Goal: Task Accomplishment & Management: Use online tool/utility

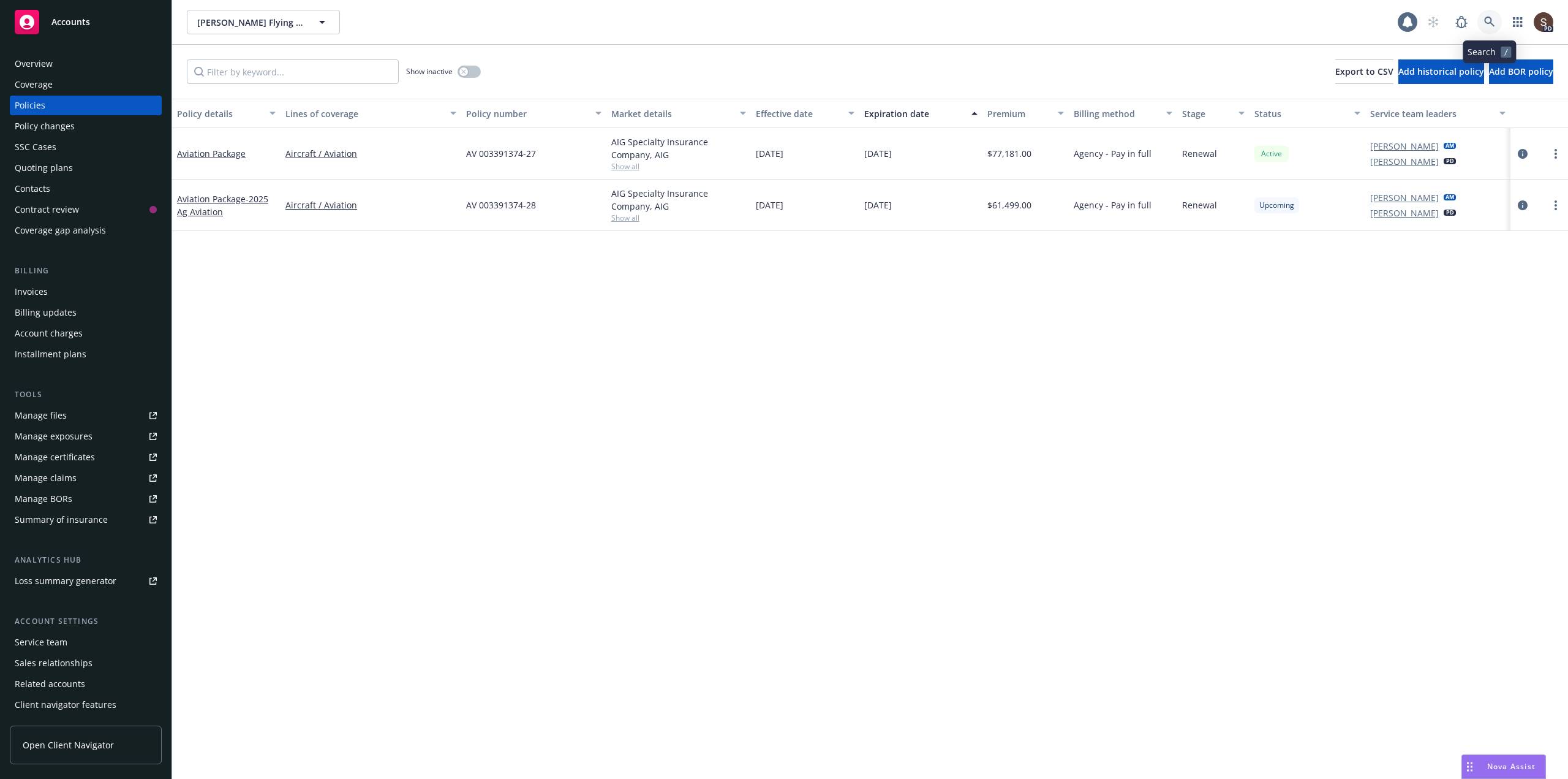
click at [1486, 26] on icon at bounding box center [1490, 22] width 11 height 11
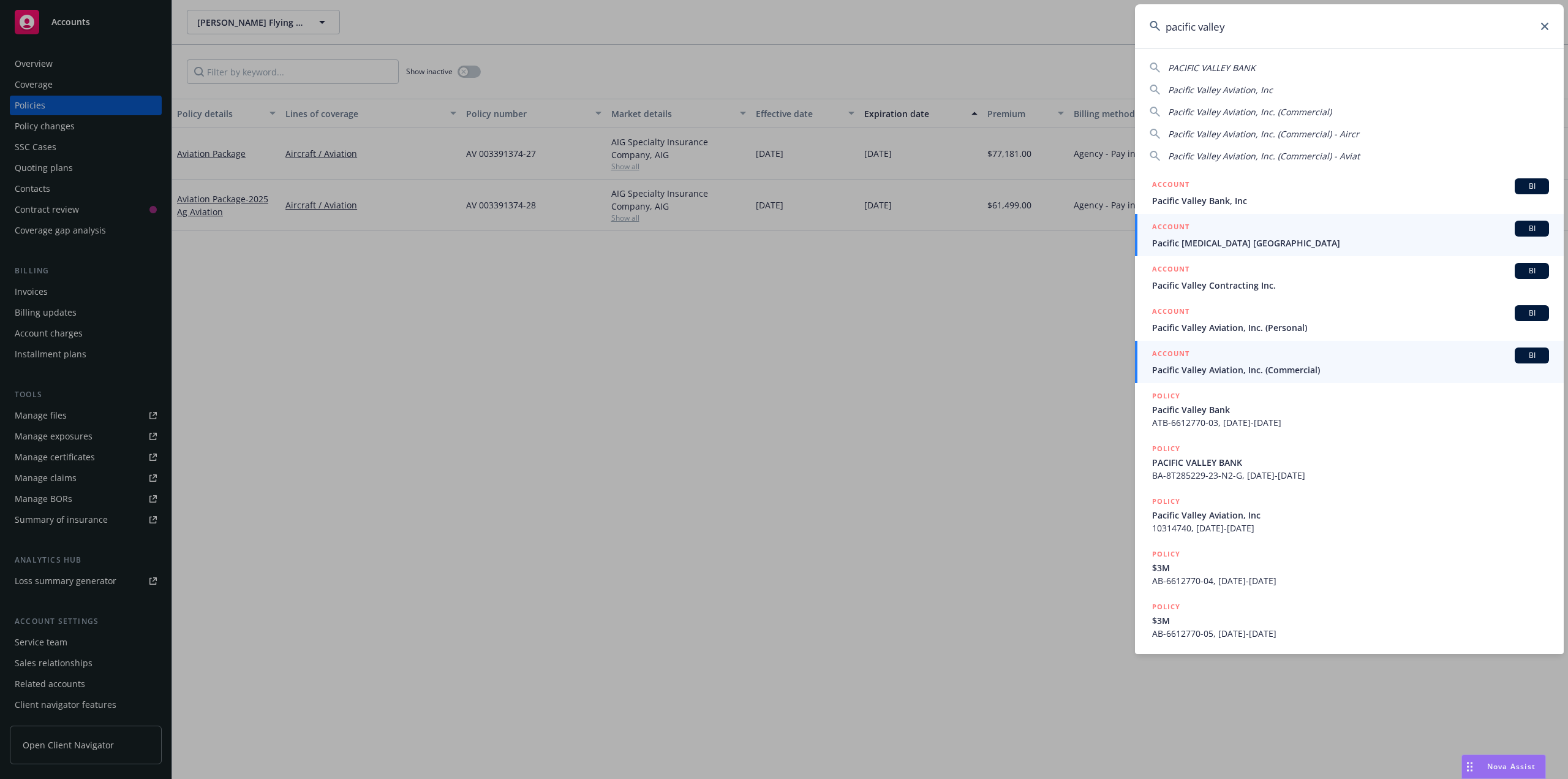
type input "pacific valley"
click at [1199, 367] on span "Pacific Valley Aviation, Inc. (Commercial)" at bounding box center [1350, 370] width 397 height 13
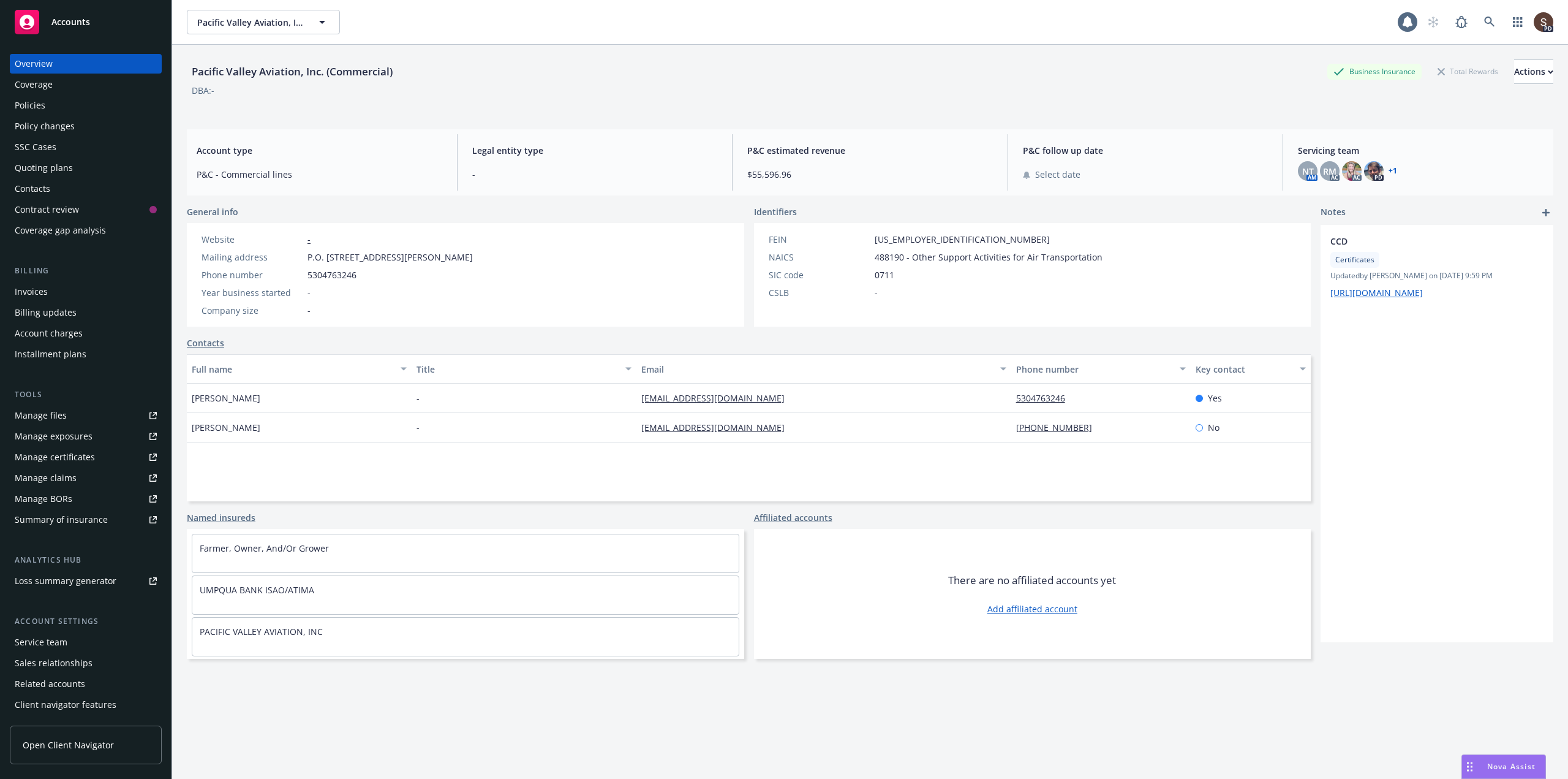
click at [31, 186] on div "Contacts" at bounding box center [32, 188] width 35 height 19
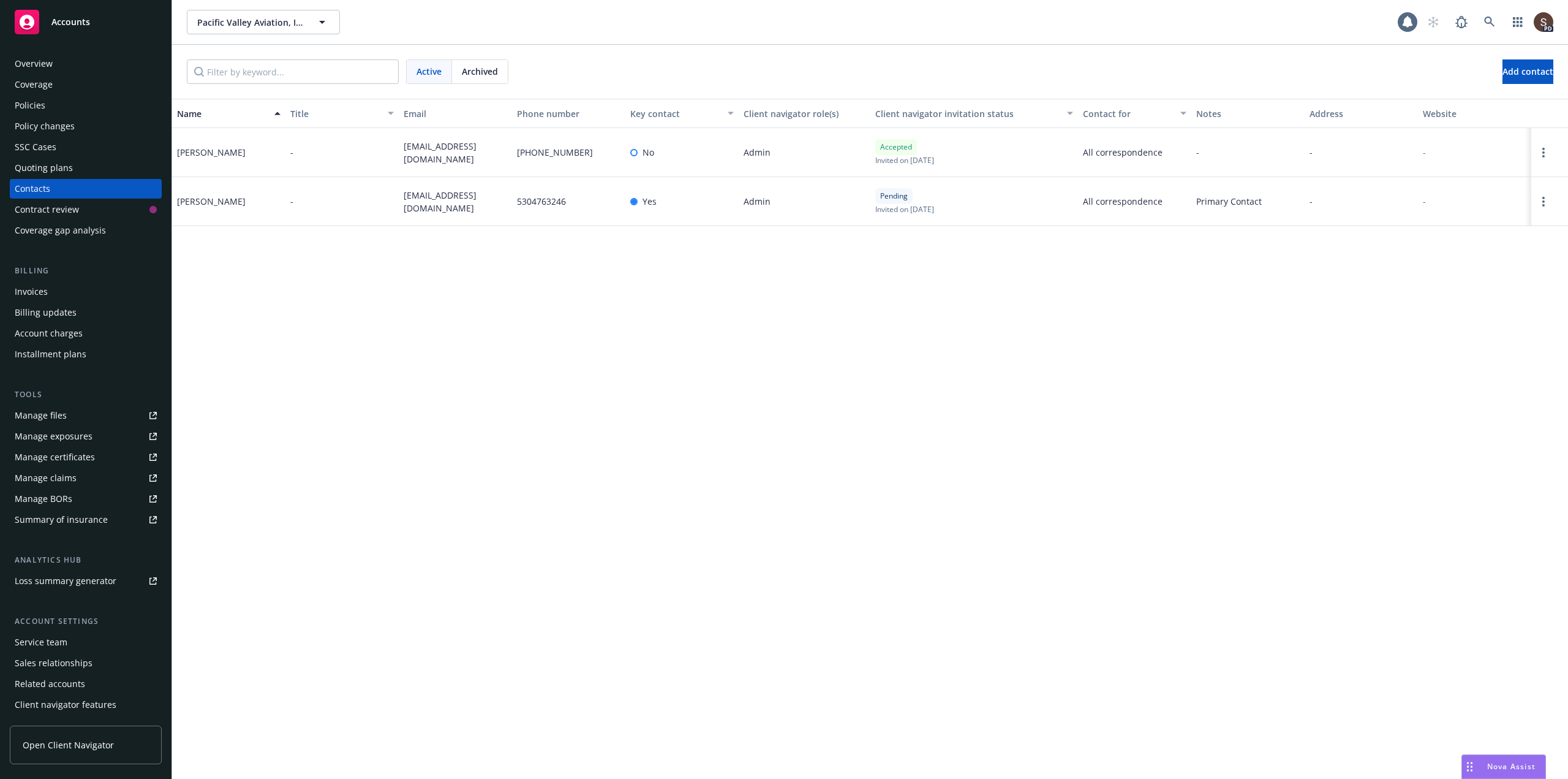
click at [53, 412] on div "Manage files" at bounding box center [40, 416] width 52 height 19
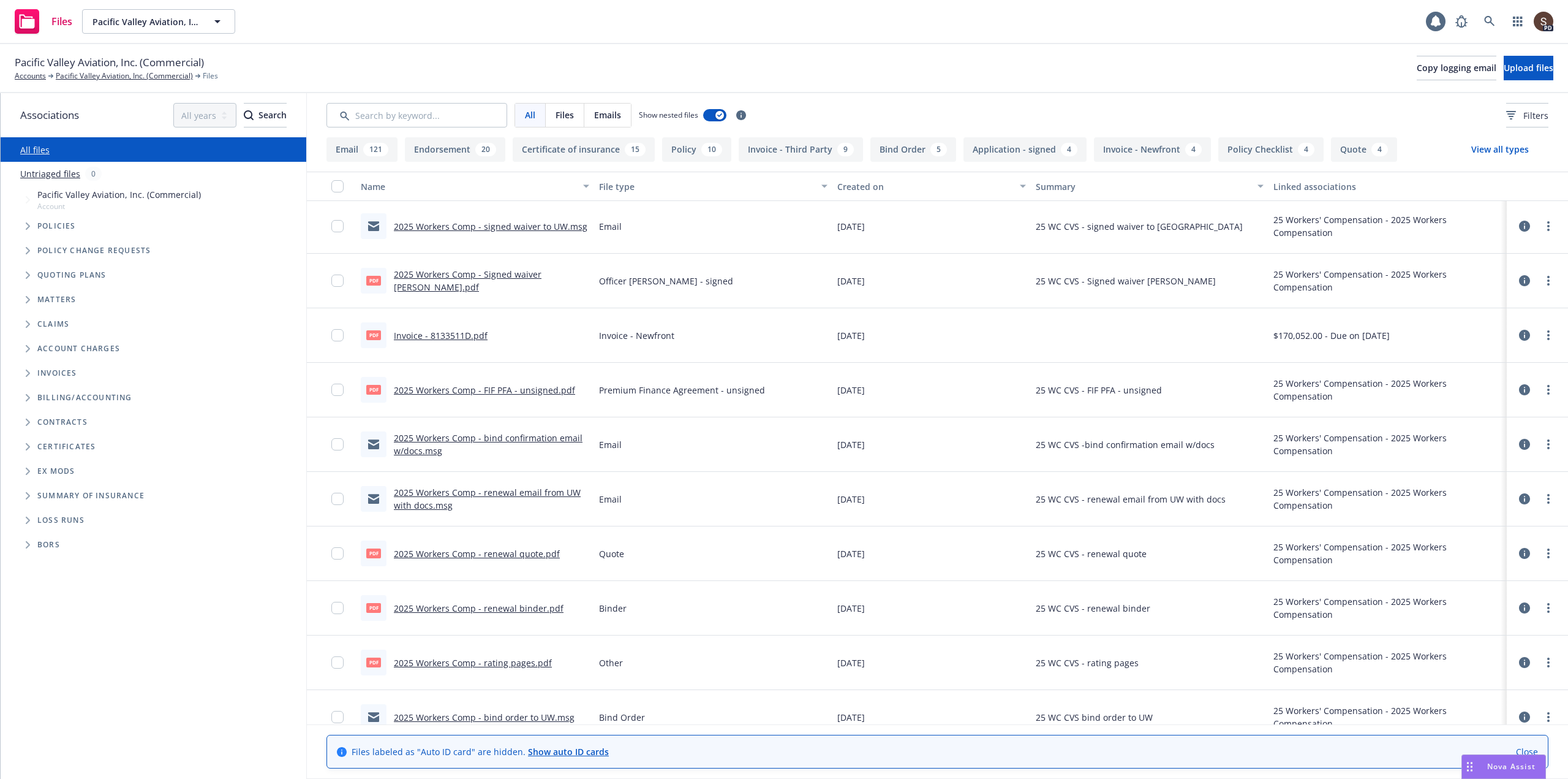
scroll to position [980, 0]
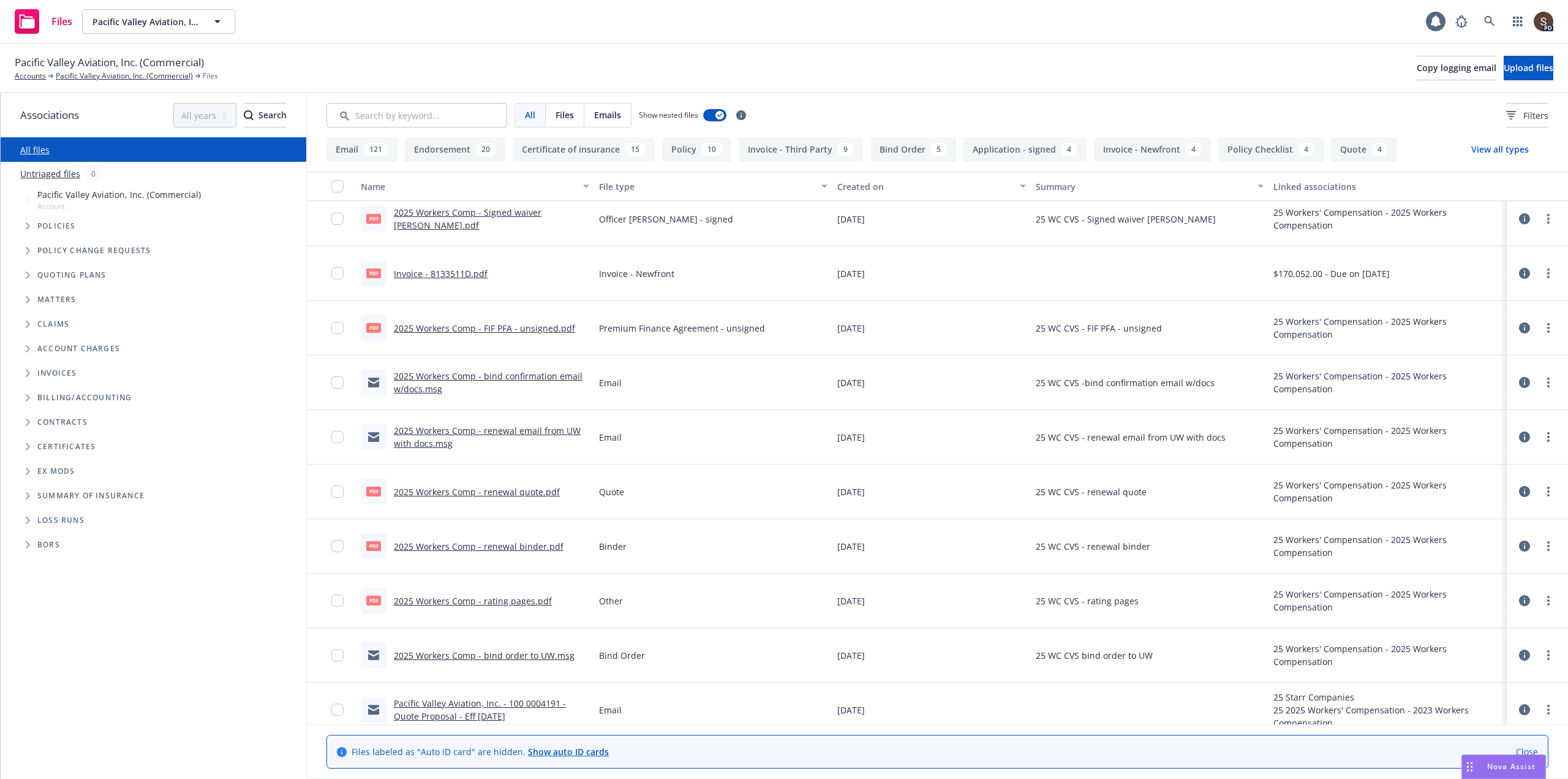
click at [27, 228] on icon "Tree Example" at bounding box center [27, 226] width 4 height 7
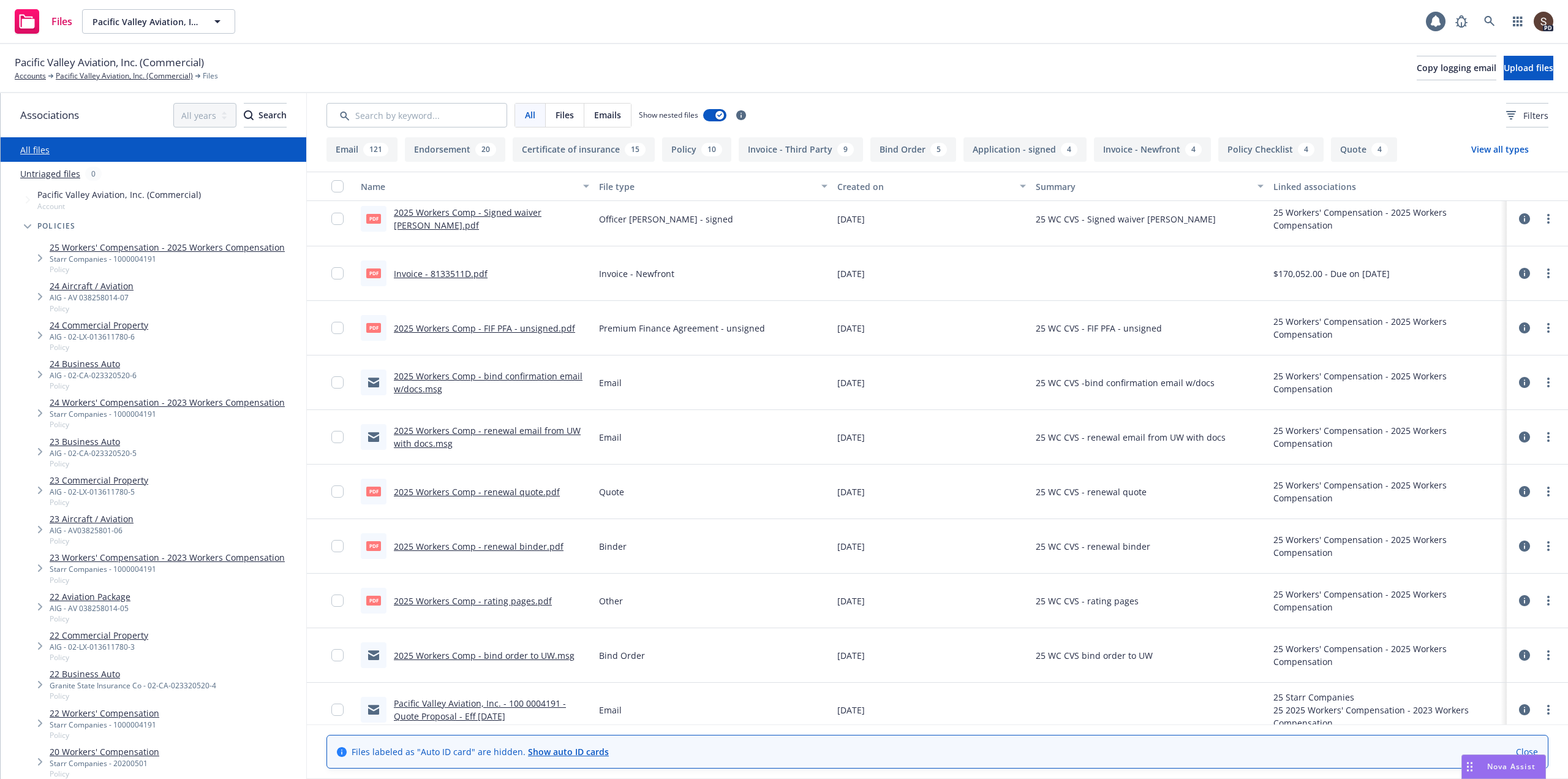
click at [112, 364] on link "24 Business Auto" at bounding box center [93, 363] width 87 height 13
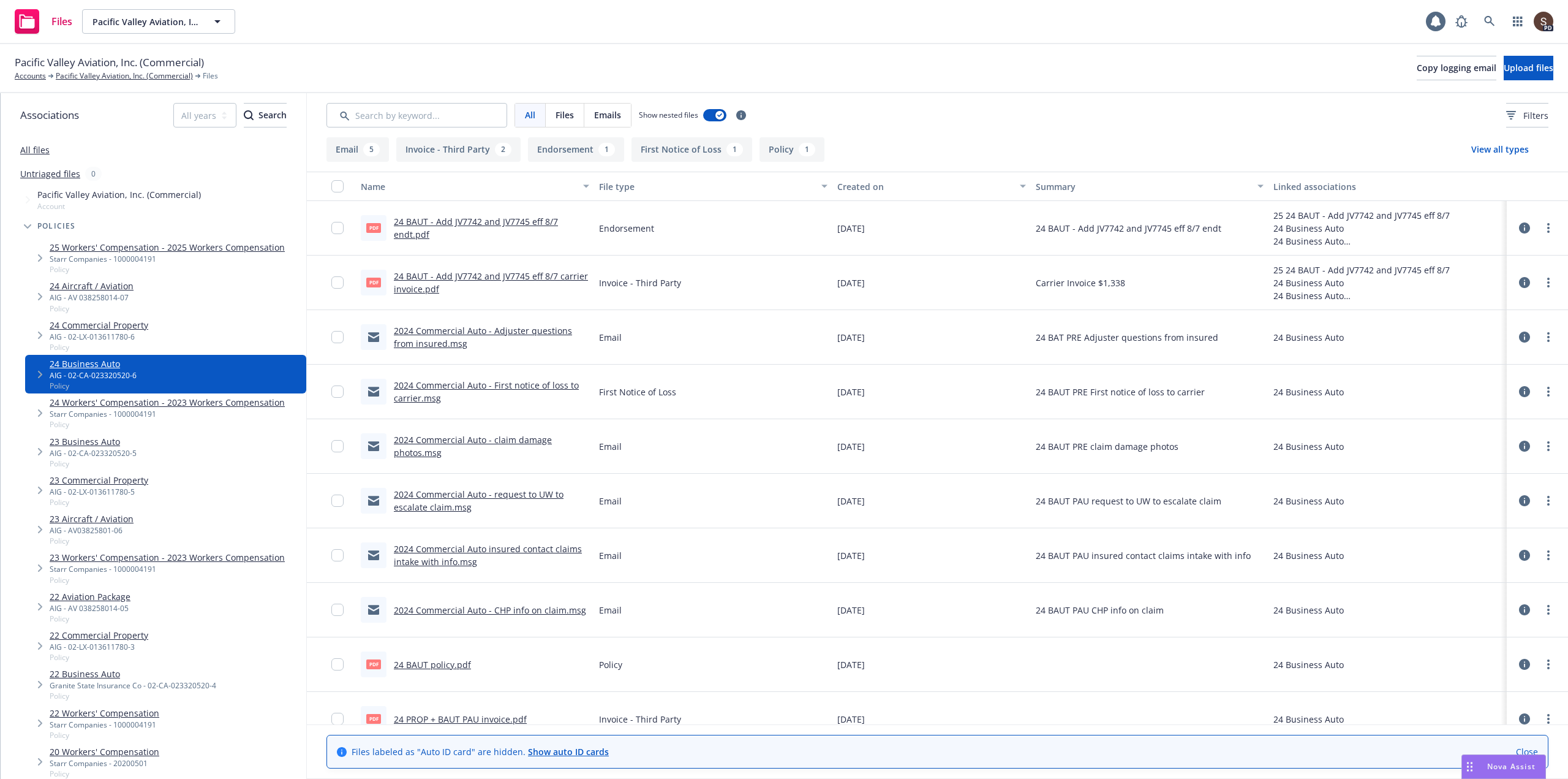
scroll to position [22, 0]
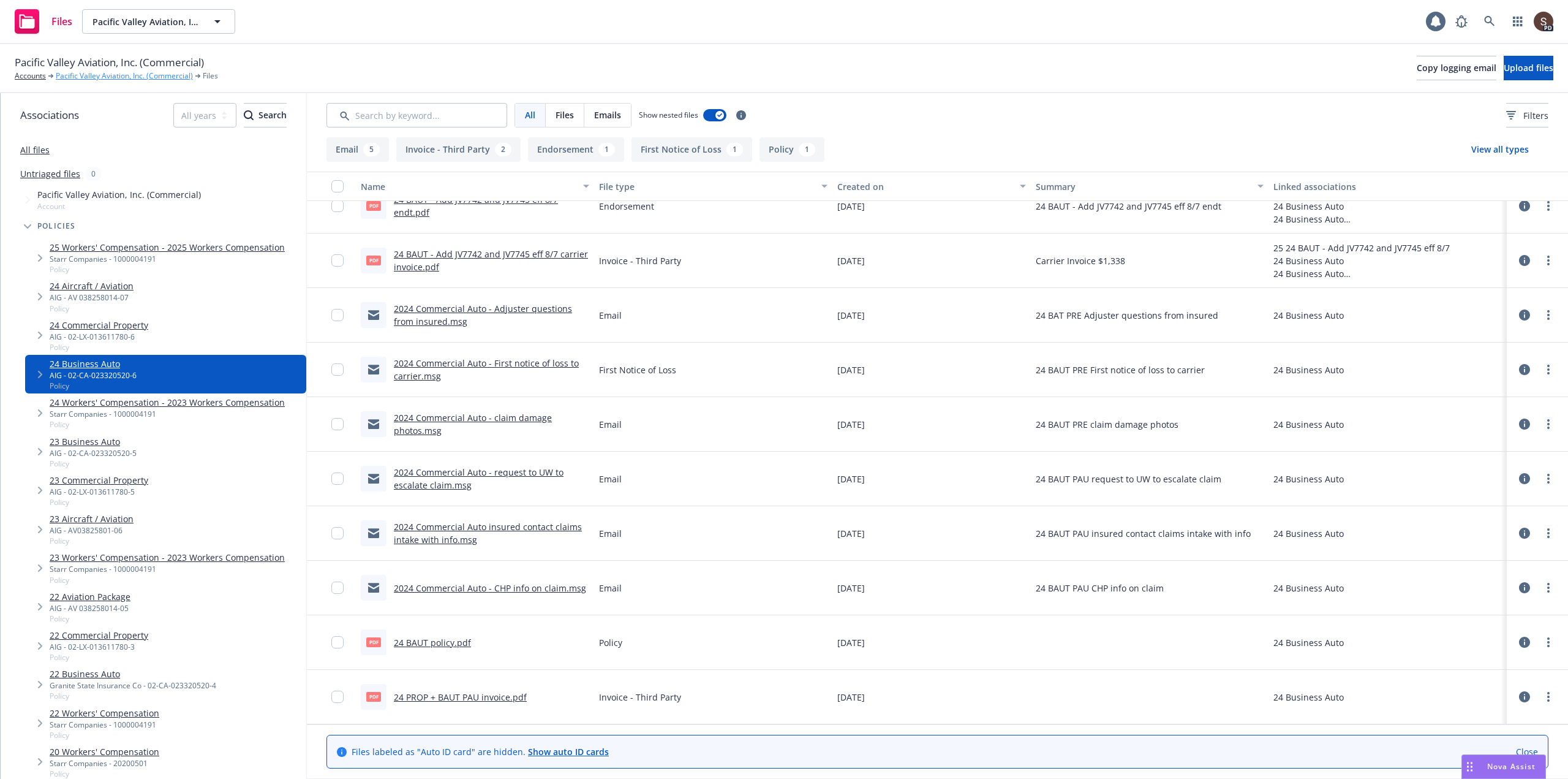
click at [113, 78] on link "Pacific Valley Aviation, Inc. (Commercial)" at bounding box center [124, 76] width 137 height 11
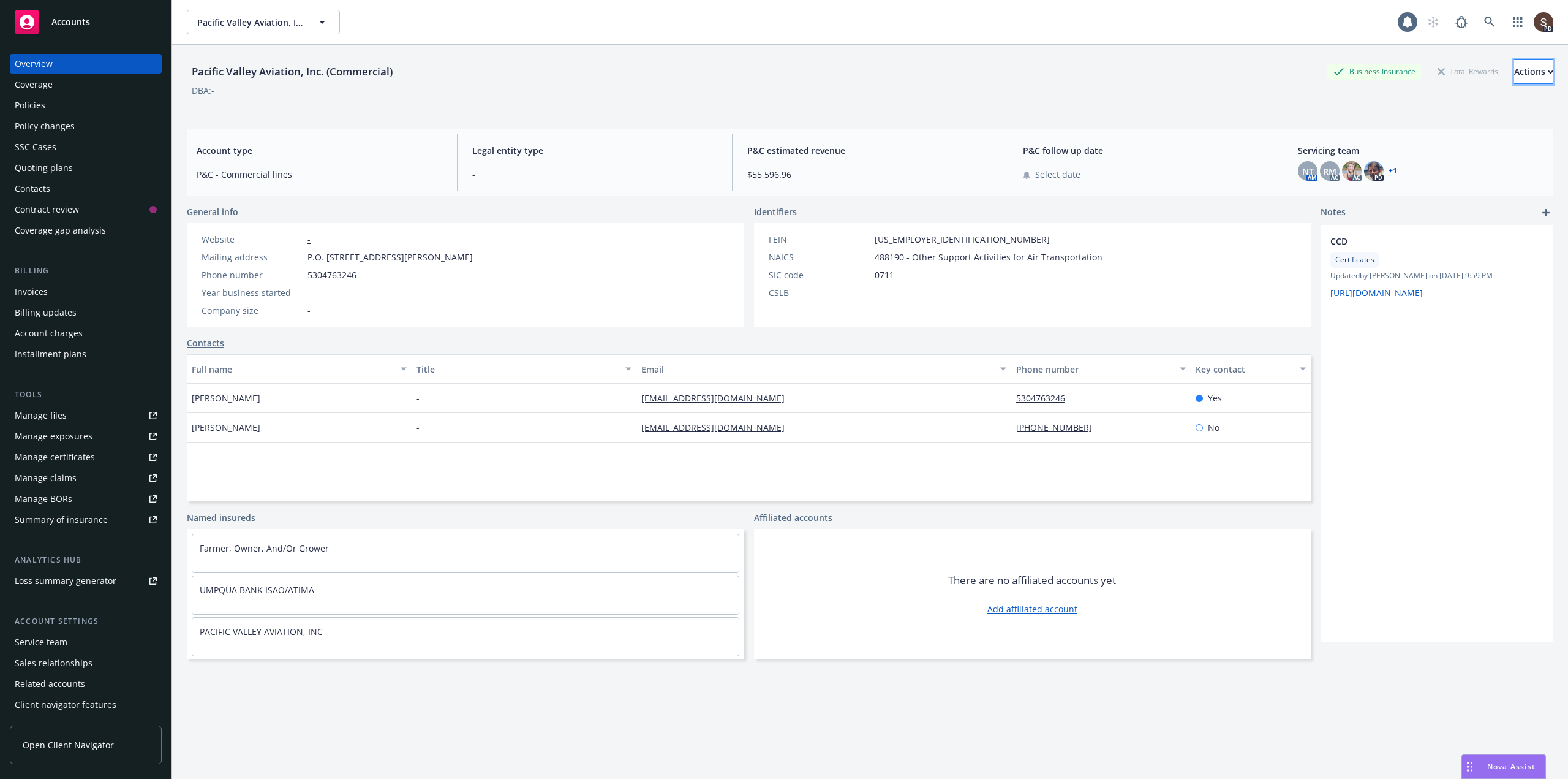
click at [1516, 70] on div "Actions" at bounding box center [1534, 71] width 39 height 23
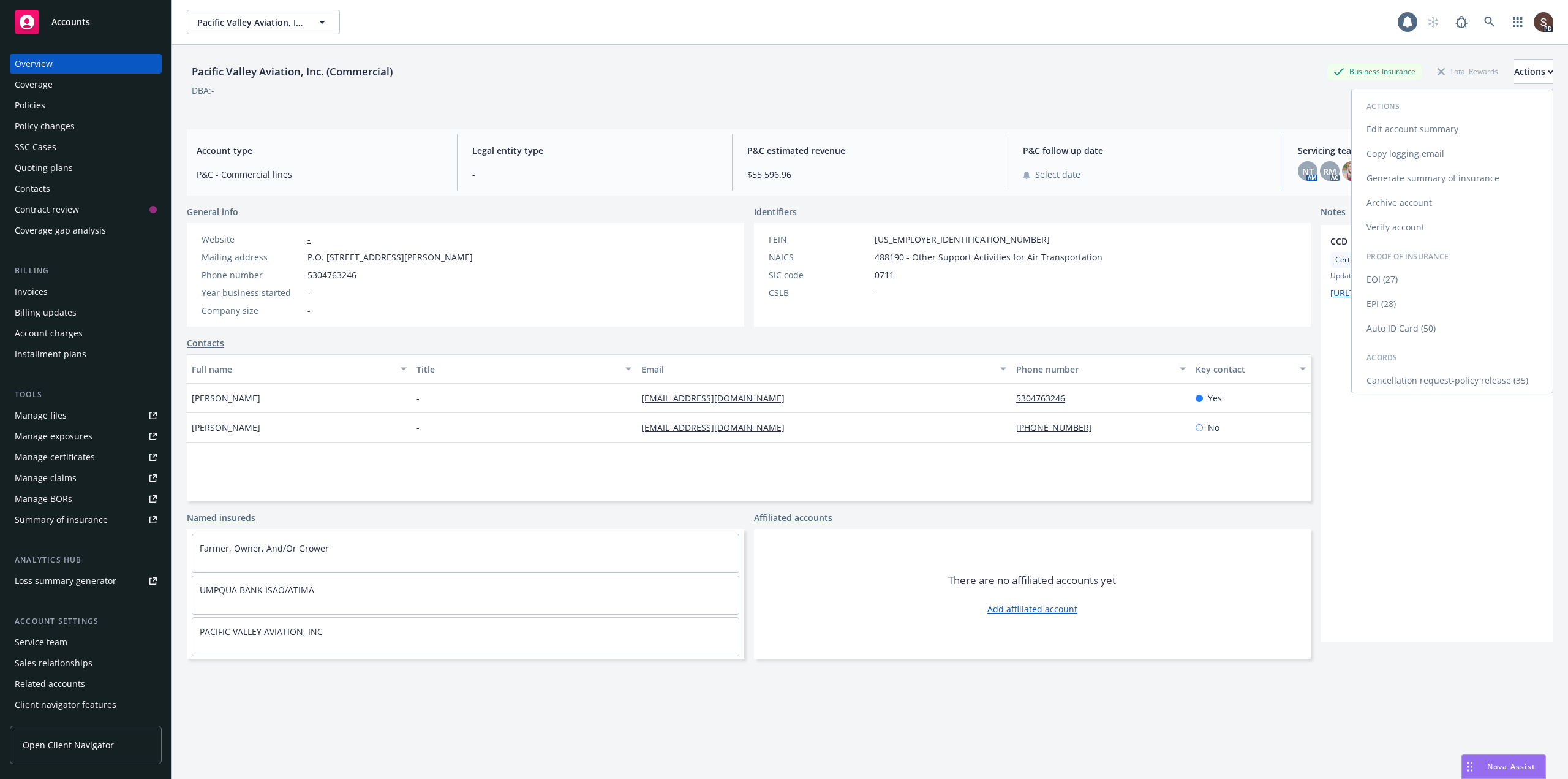
click at [1398, 332] on link "Auto ID Card (50)" at bounding box center [1452, 328] width 201 height 25
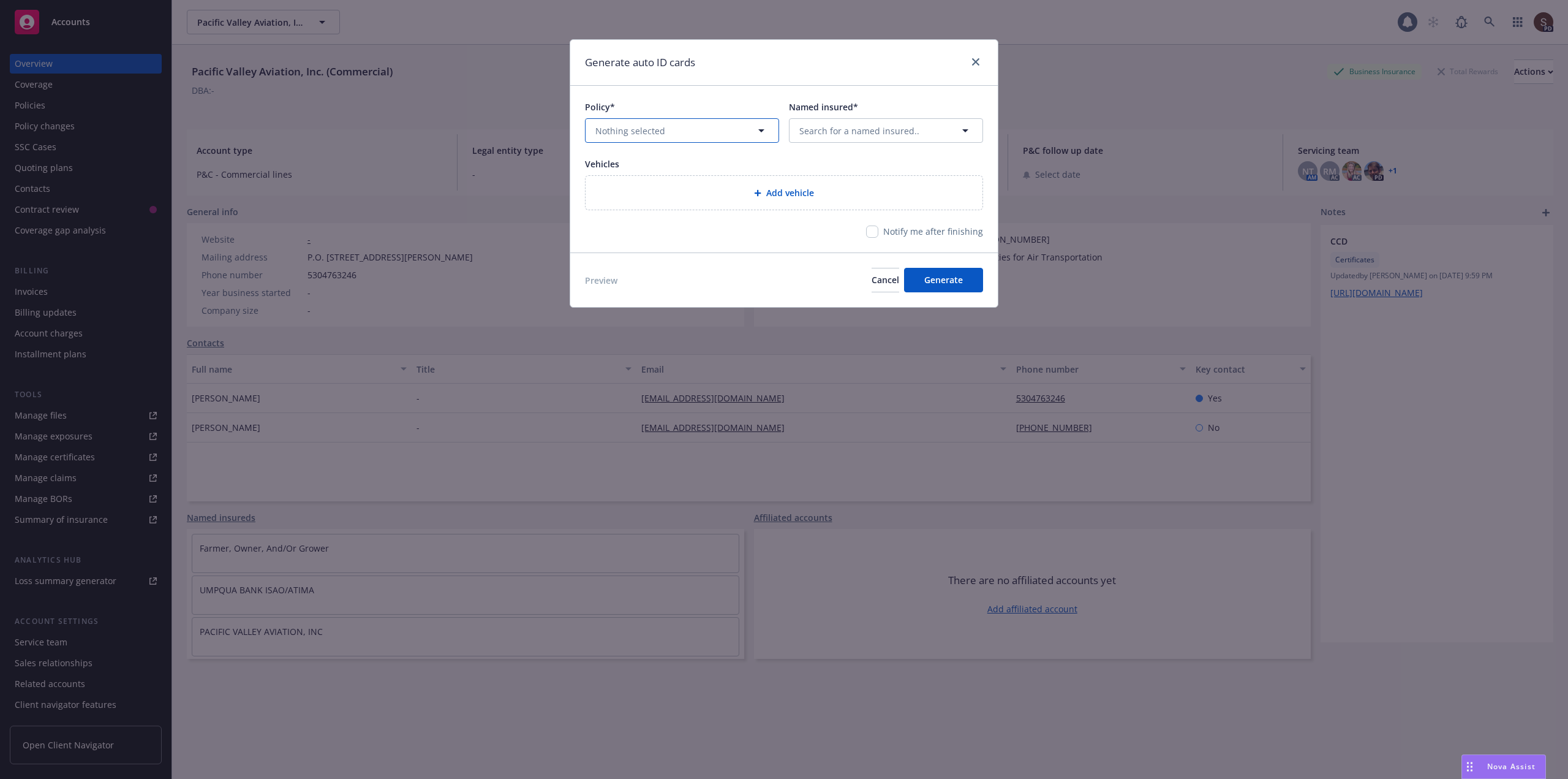
click at [766, 130] on icon "button" at bounding box center [761, 131] width 14 height 14
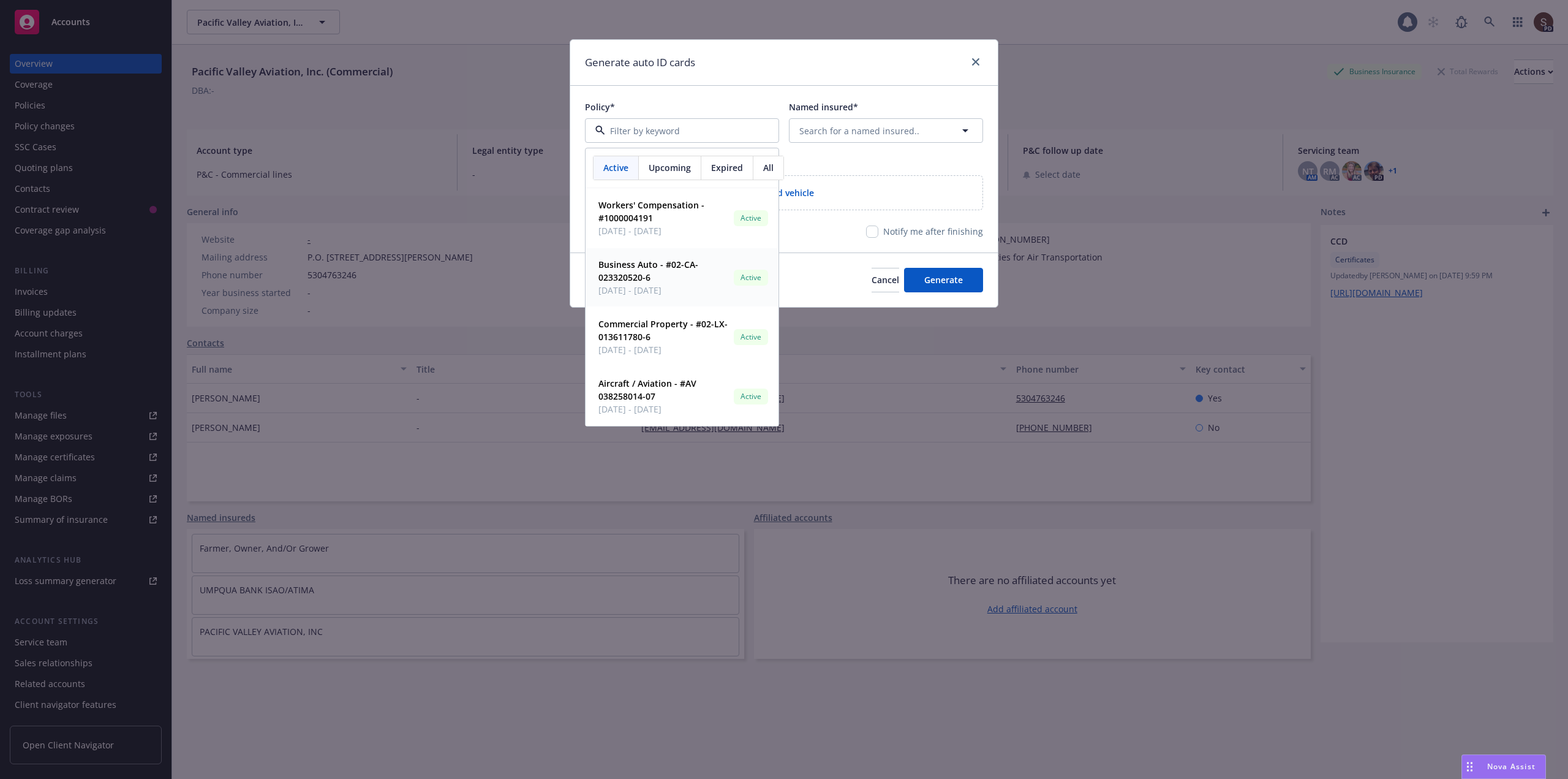
click at [653, 267] on strong "Business Auto - #02-CA-023320520-6" at bounding box center [648, 271] width 100 height 25
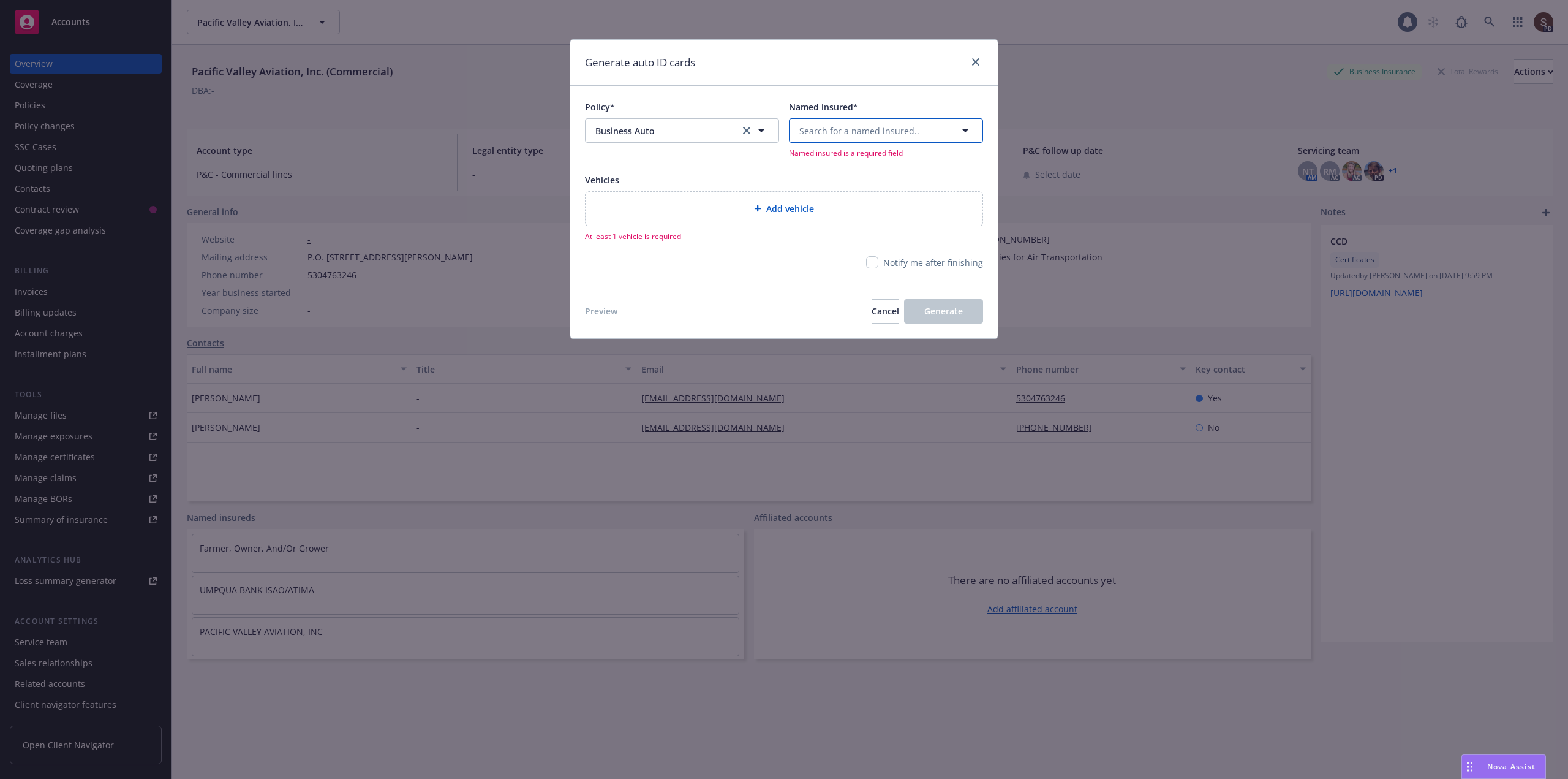
click at [965, 128] on icon "button" at bounding box center [965, 131] width 14 height 14
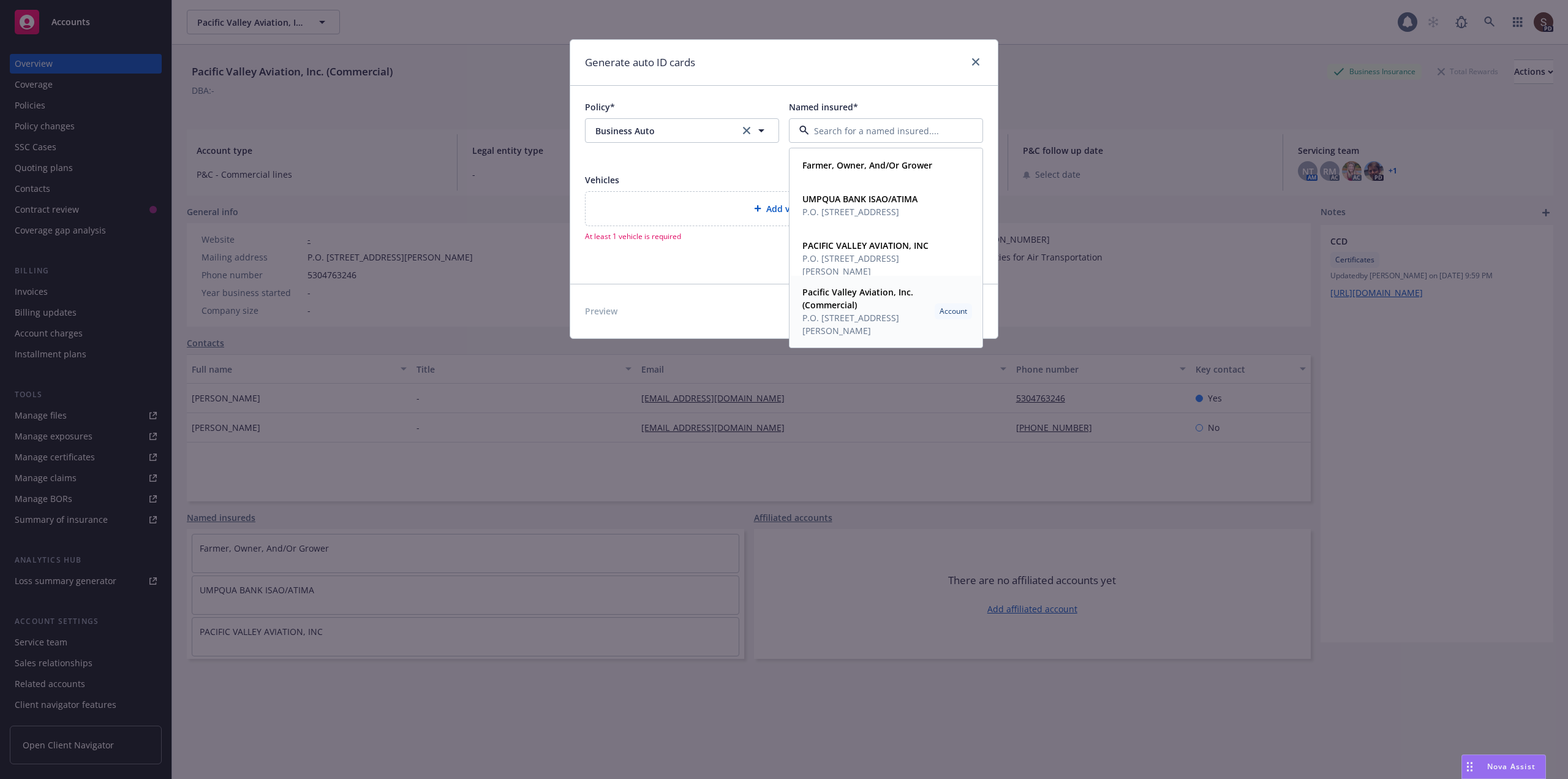
click at [835, 302] on strong "Pacific Valley Aviation, Inc. (Commercial)" at bounding box center [858, 298] width 111 height 25
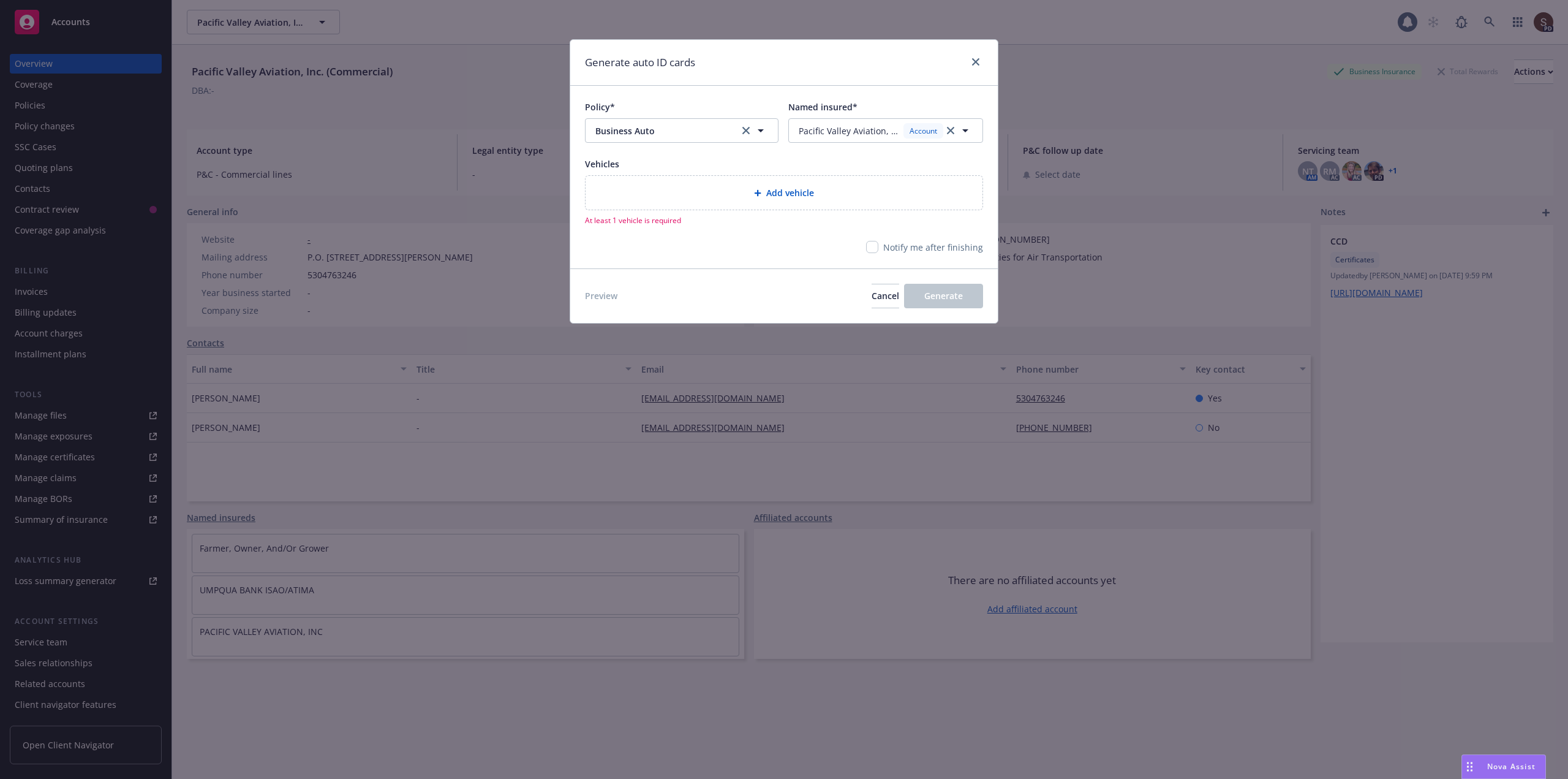
click at [734, 199] on div "Add vehicle" at bounding box center [784, 193] width 377 height 14
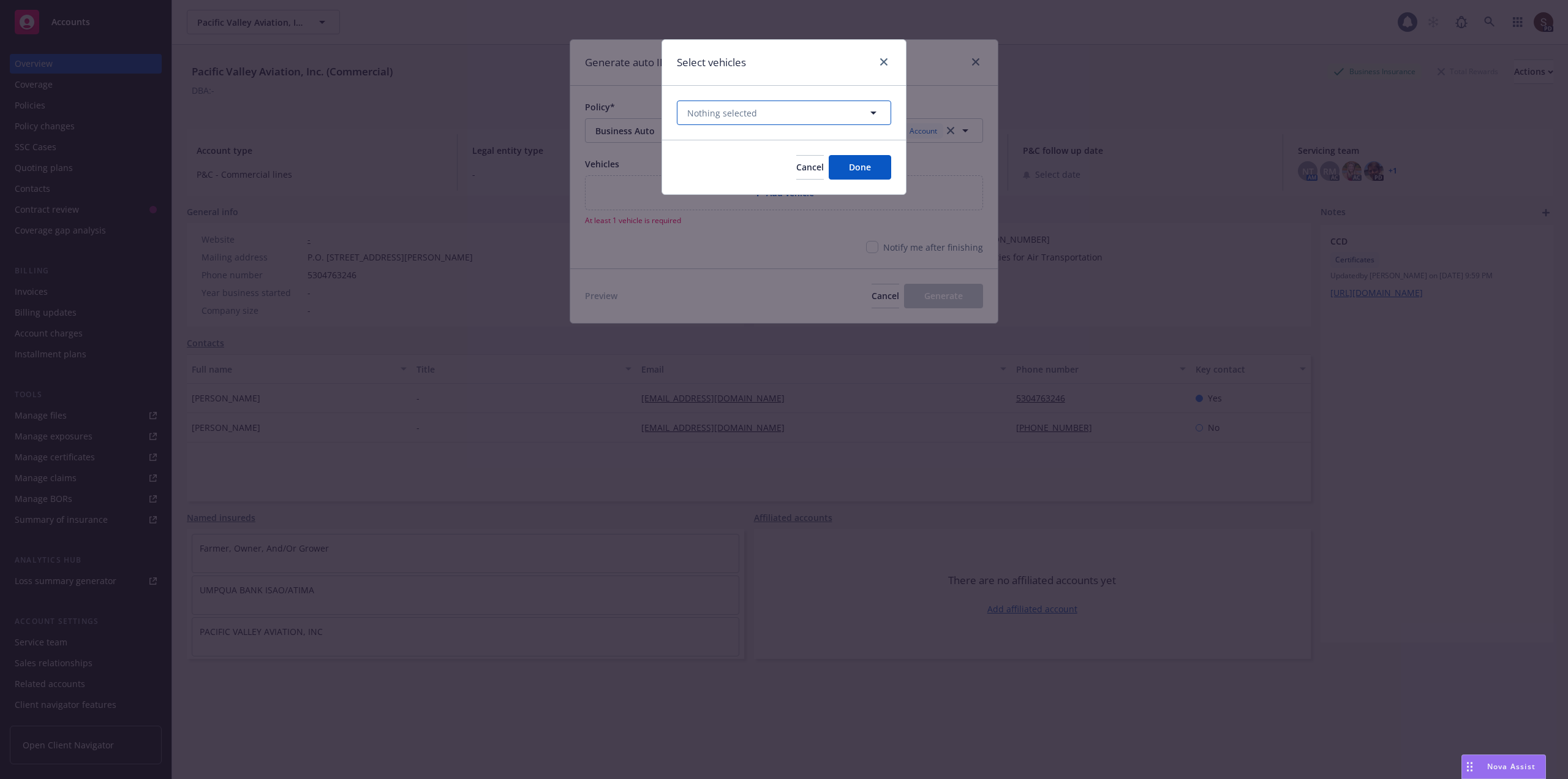
click at [875, 116] on icon "button" at bounding box center [873, 113] width 14 height 14
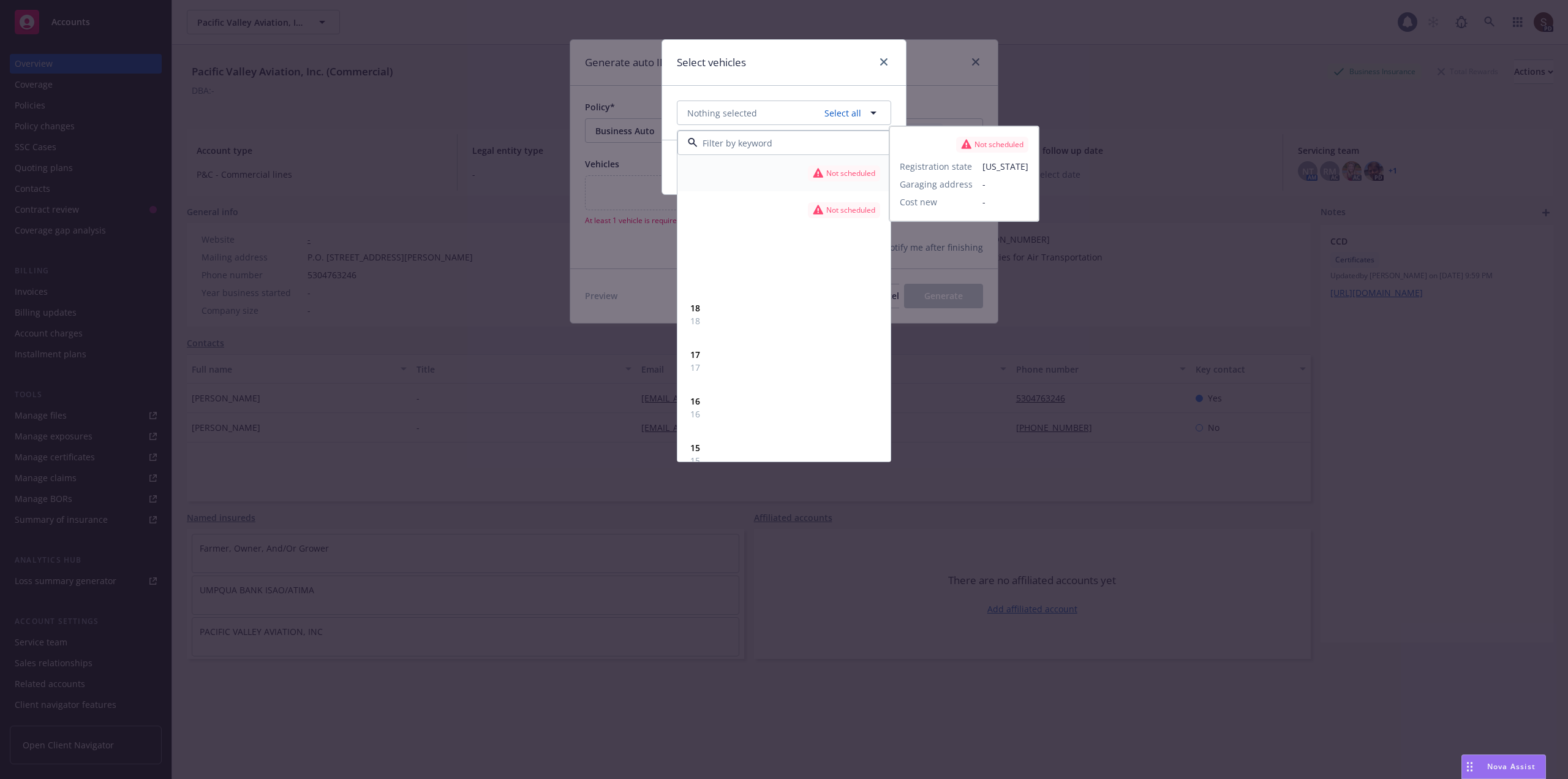
click at [704, 137] on input at bounding box center [782, 143] width 168 height 13
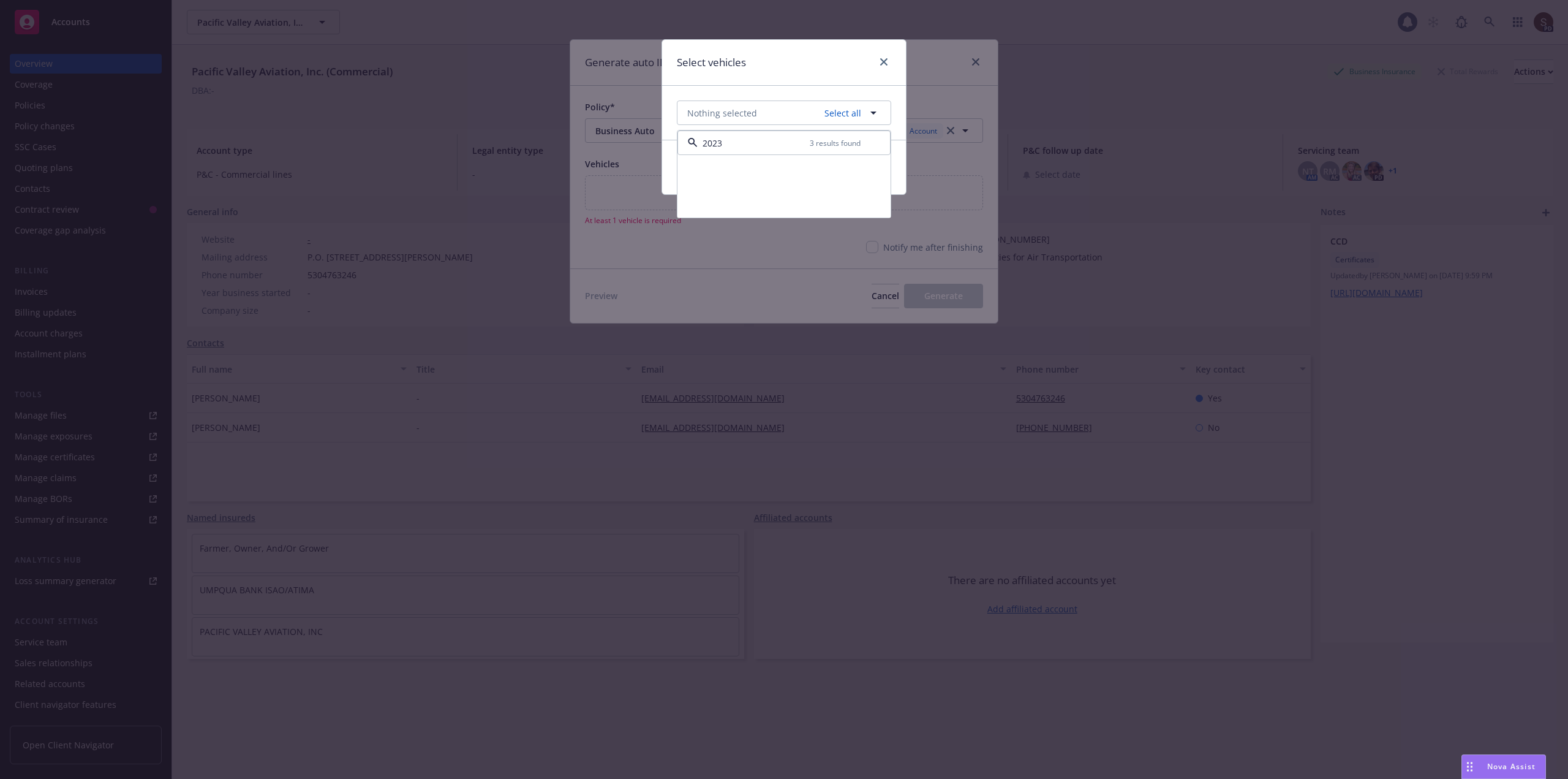
type input "2023"
click at [824, 151] on div "2023 3 results found" at bounding box center [784, 143] width 213 height 25
click at [804, 203] on div "Registration state California Garaging address - Cost new $69,058.00" at bounding box center [784, 207] width 212 height 19
click at [900, 229] on div "Cancel Done" at bounding box center [784, 207] width 244 height 54
click at [870, 212] on span "Done" at bounding box center [860, 207] width 22 height 12
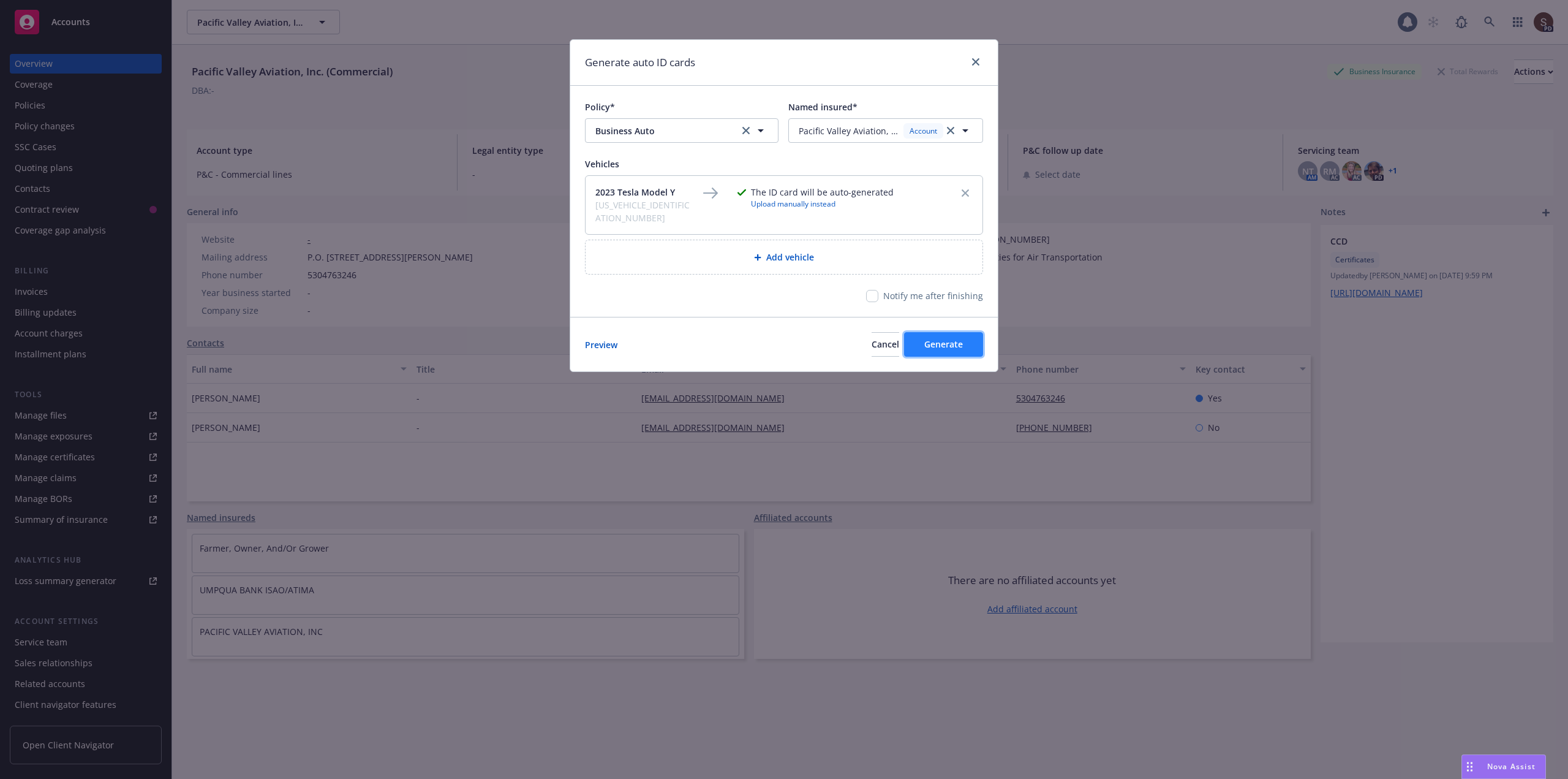
click at [951, 339] on span "Generate" at bounding box center [944, 343] width 38 height 12
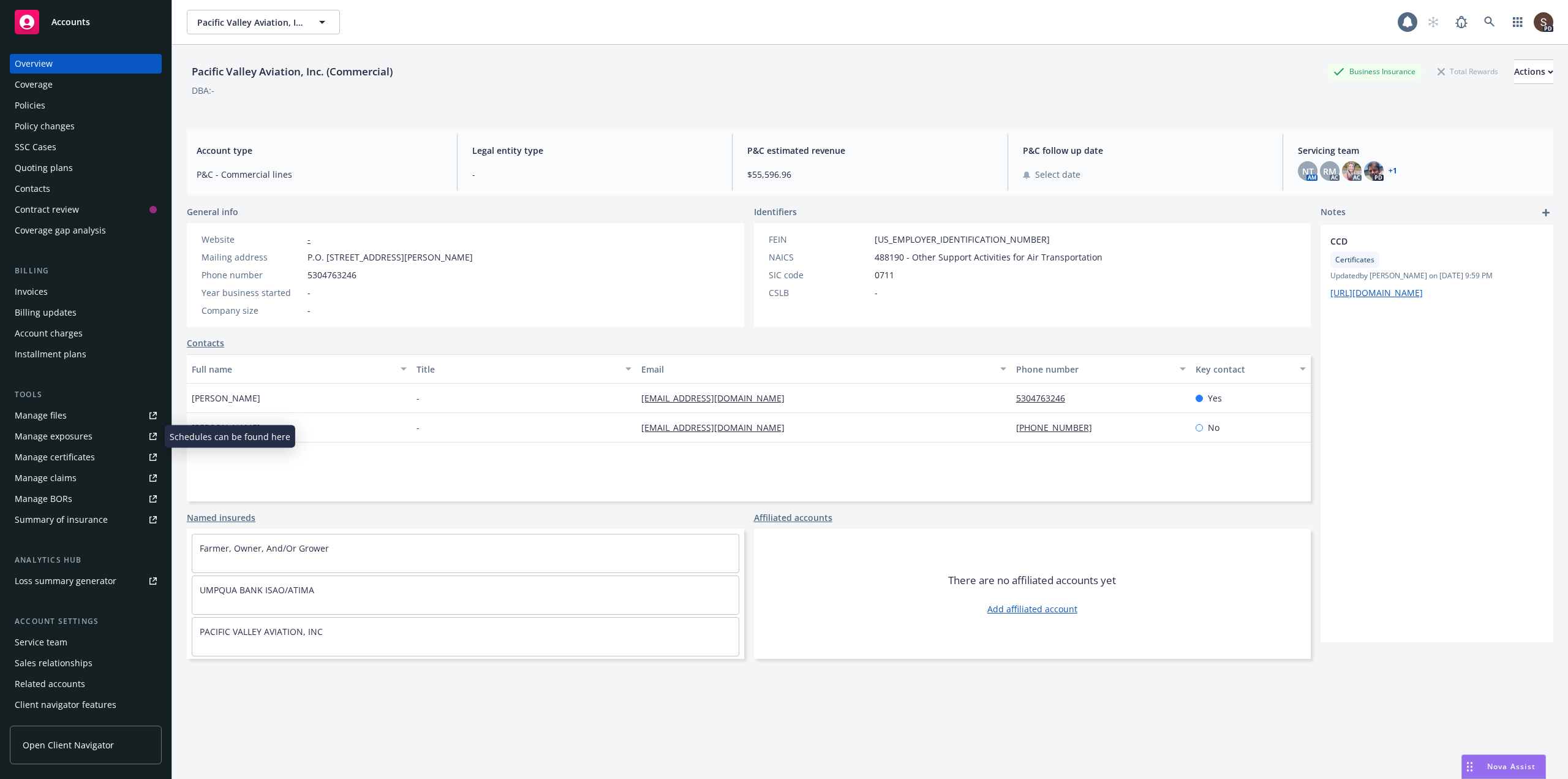
click at [65, 419] on div "Manage files" at bounding box center [40, 416] width 52 height 19
click at [1514, 71] on div "Actions" at bounding box center [1534, 71] width 39 height 23
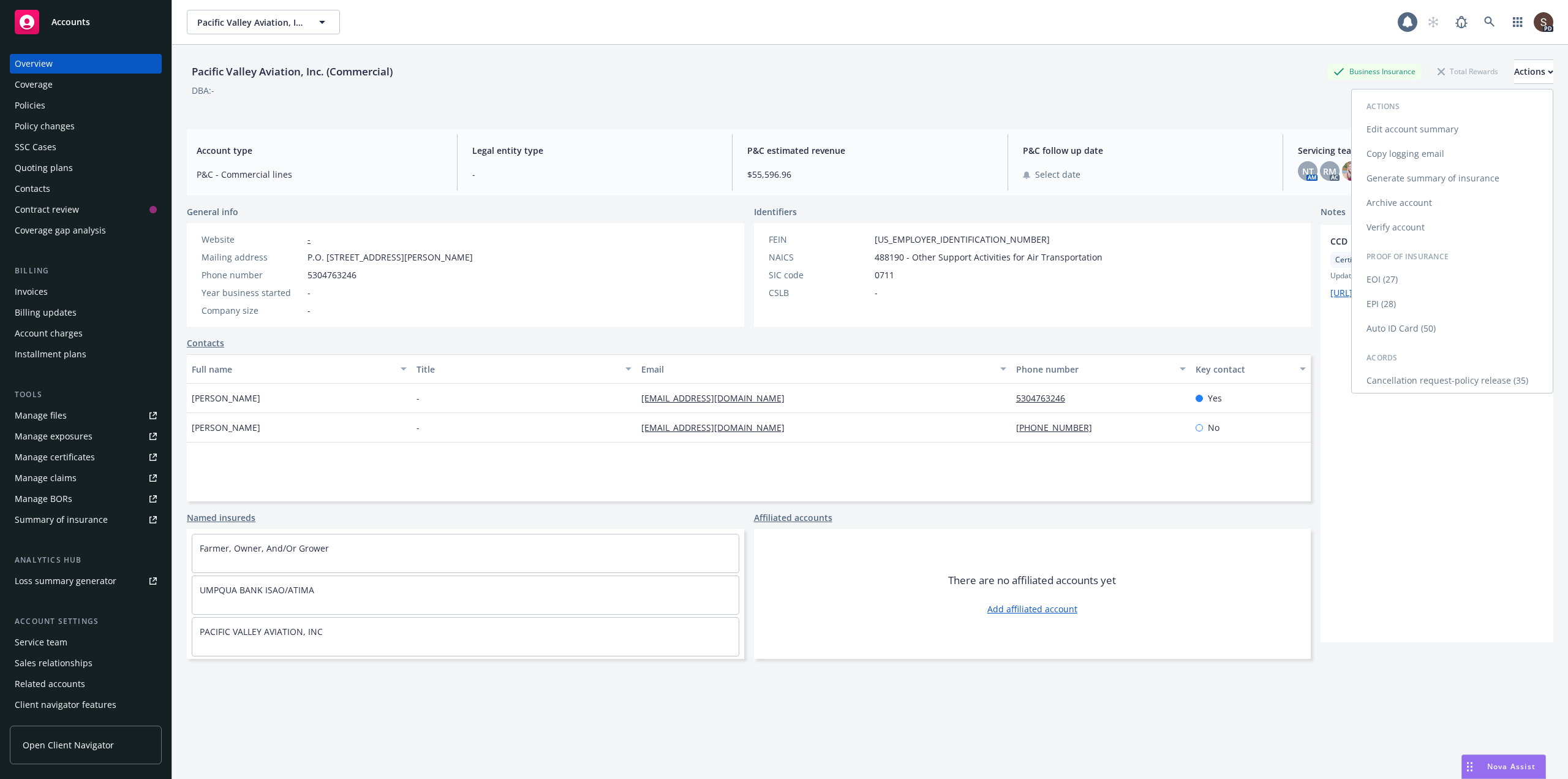
click at [1414, 325] on link "Auto ID Card (50)" at bounding box center [1452, 328] width 201 height 25
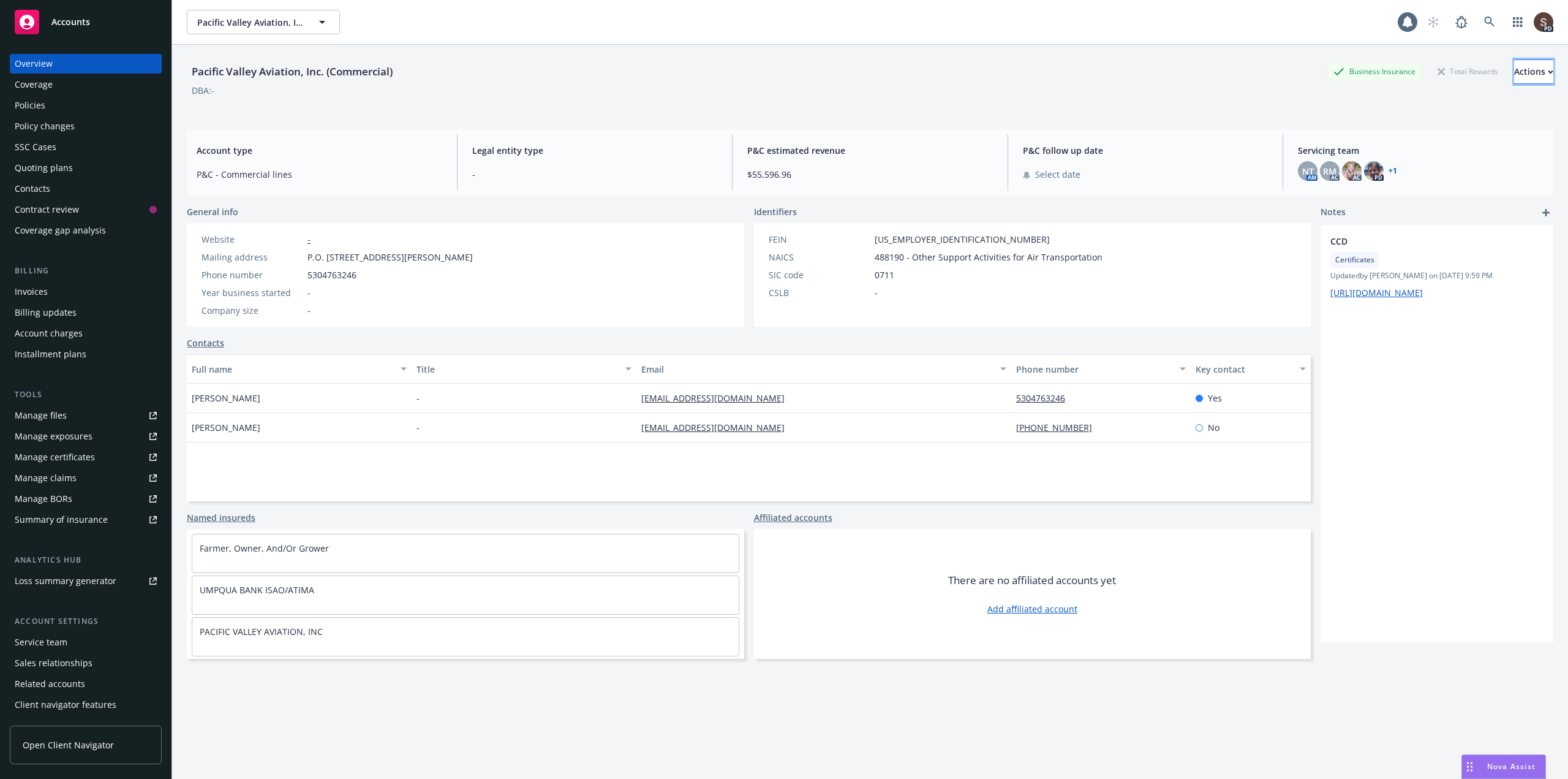
click at [1515, 75] on div "Actions" at bounding box center [1534, 71] width 39 height 23
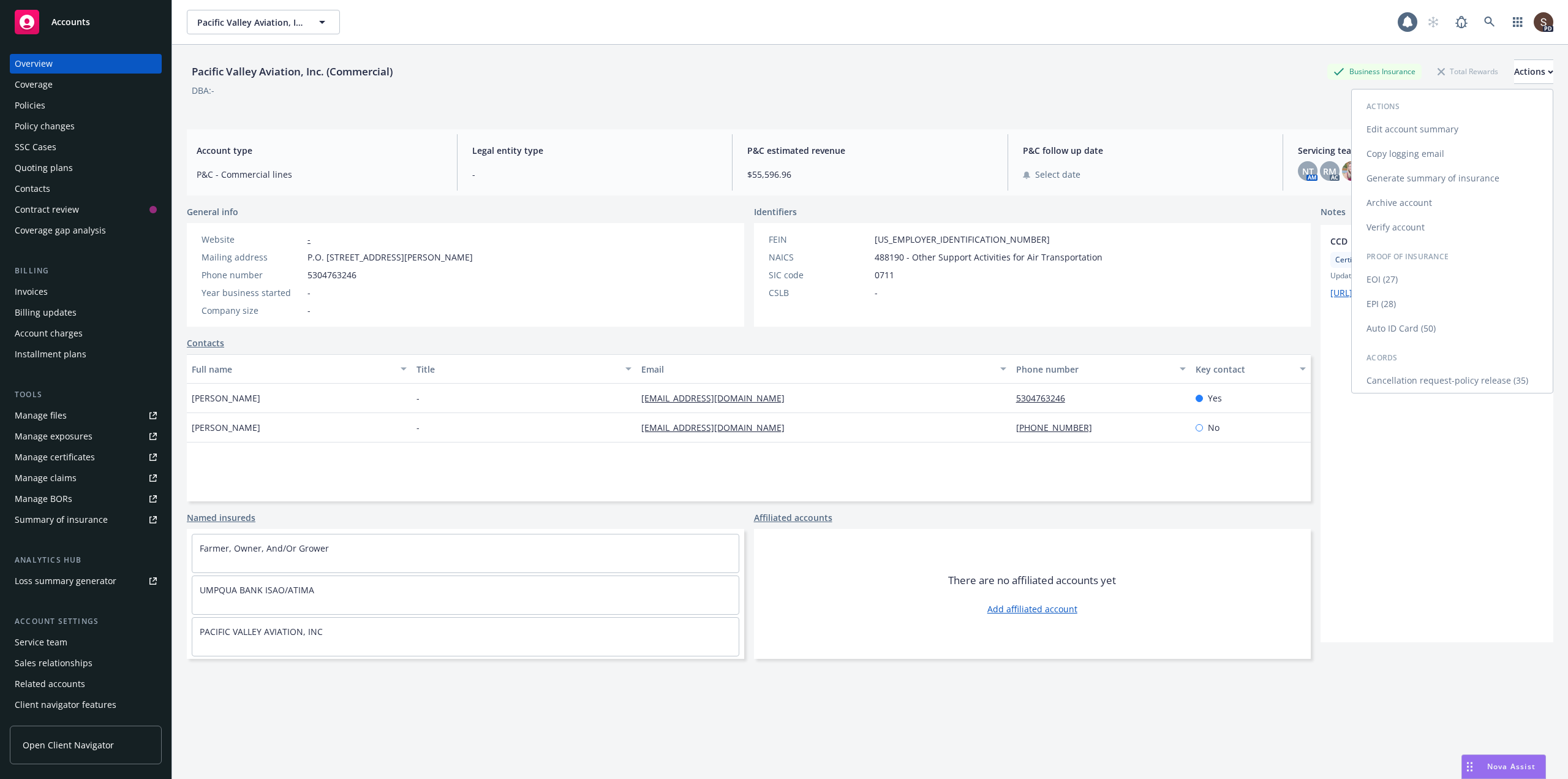
click at [1380, 326] on link "Auto ID Card (50)" at bounding box center [1452, 328] width 201 height 25
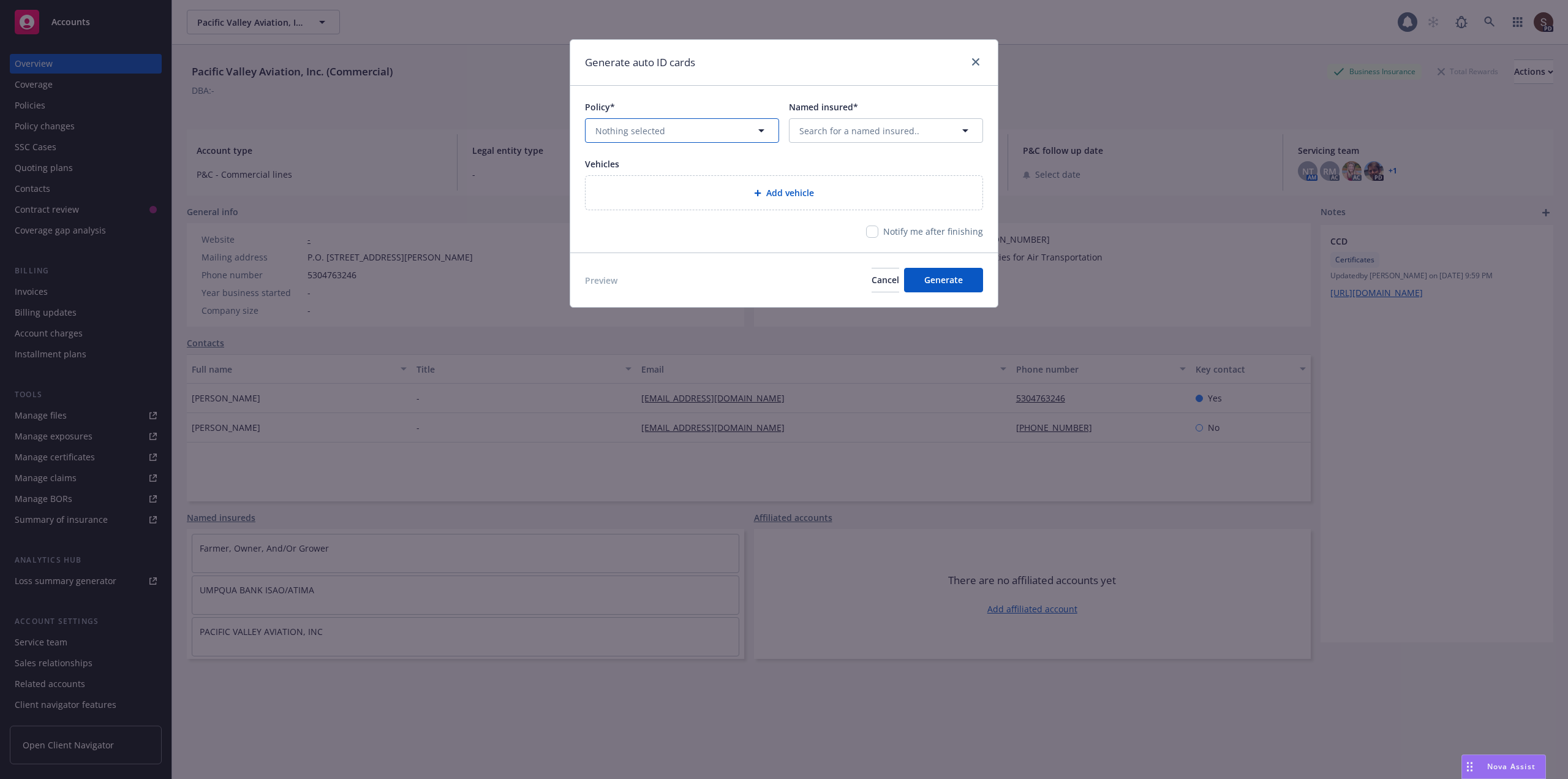
click at [761, 126] on icon "button" at bounding box center [761, 131] width 14 height 14
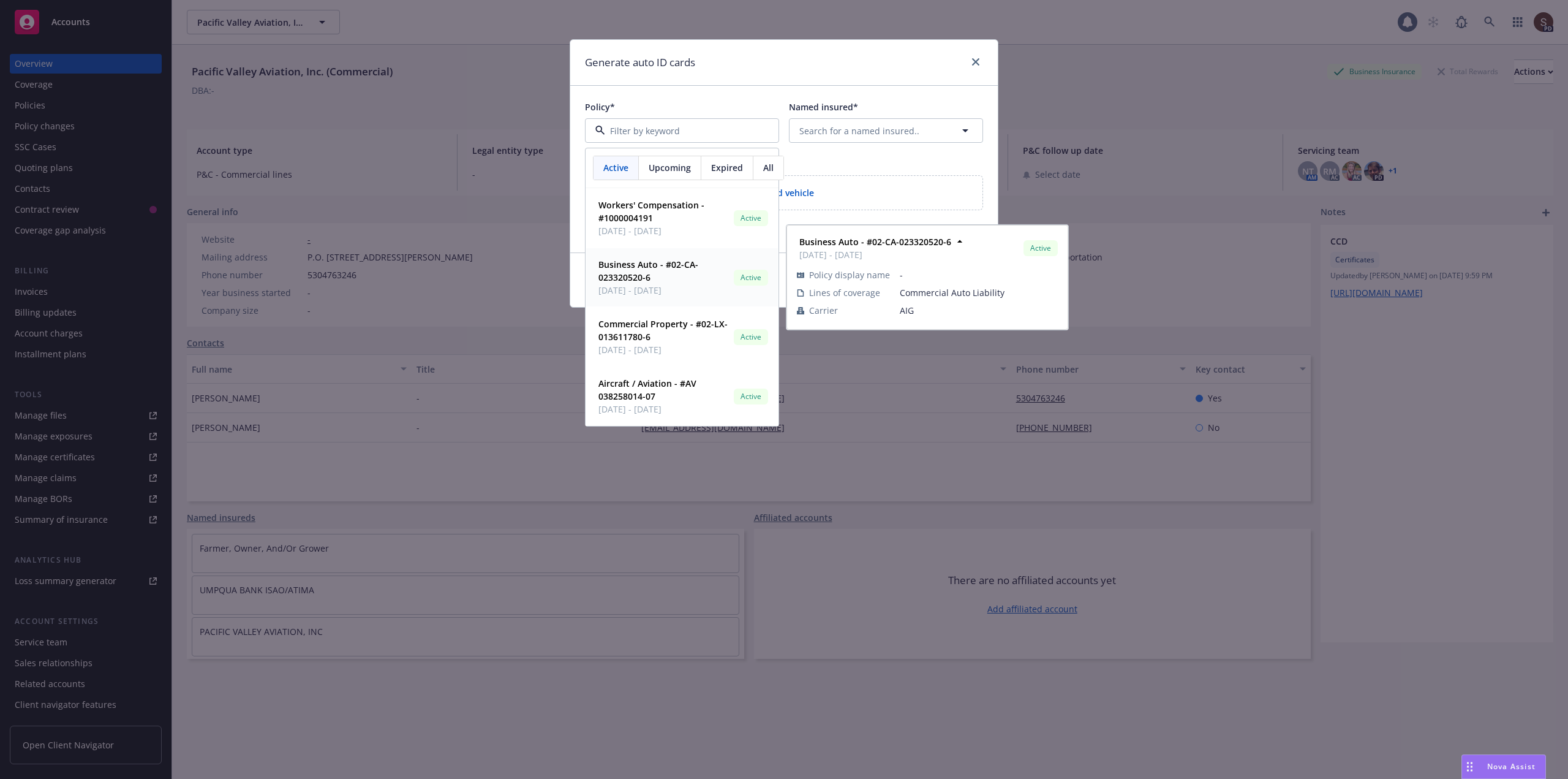
click at [625, 271] on strong "Business Auto - #02-CA-023320520-6" at bounding box center [648, 271] width 100 height 25
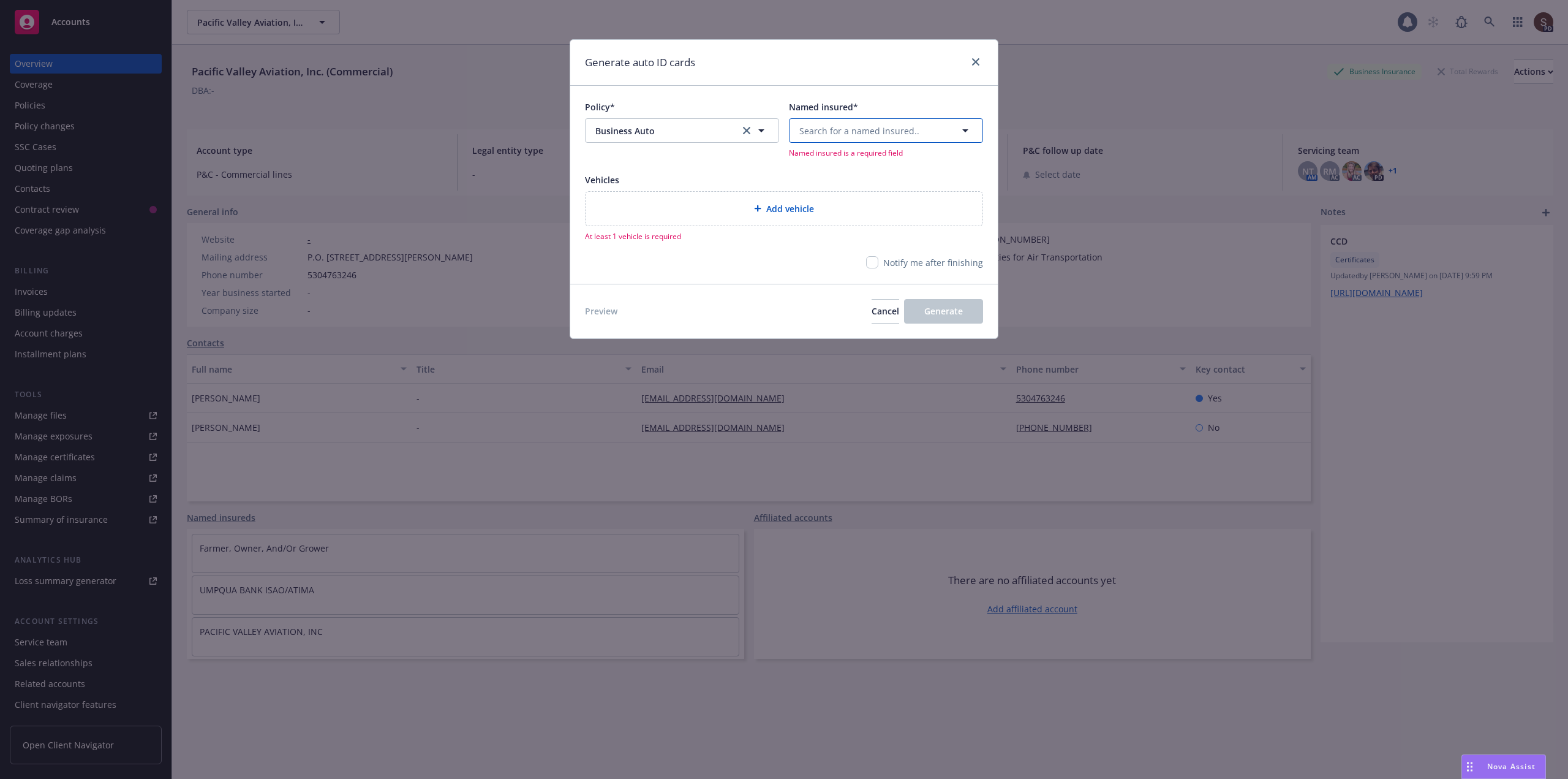
click at [966, 126] on icon "button" at bounding box center [965, 131] width 14 height 14
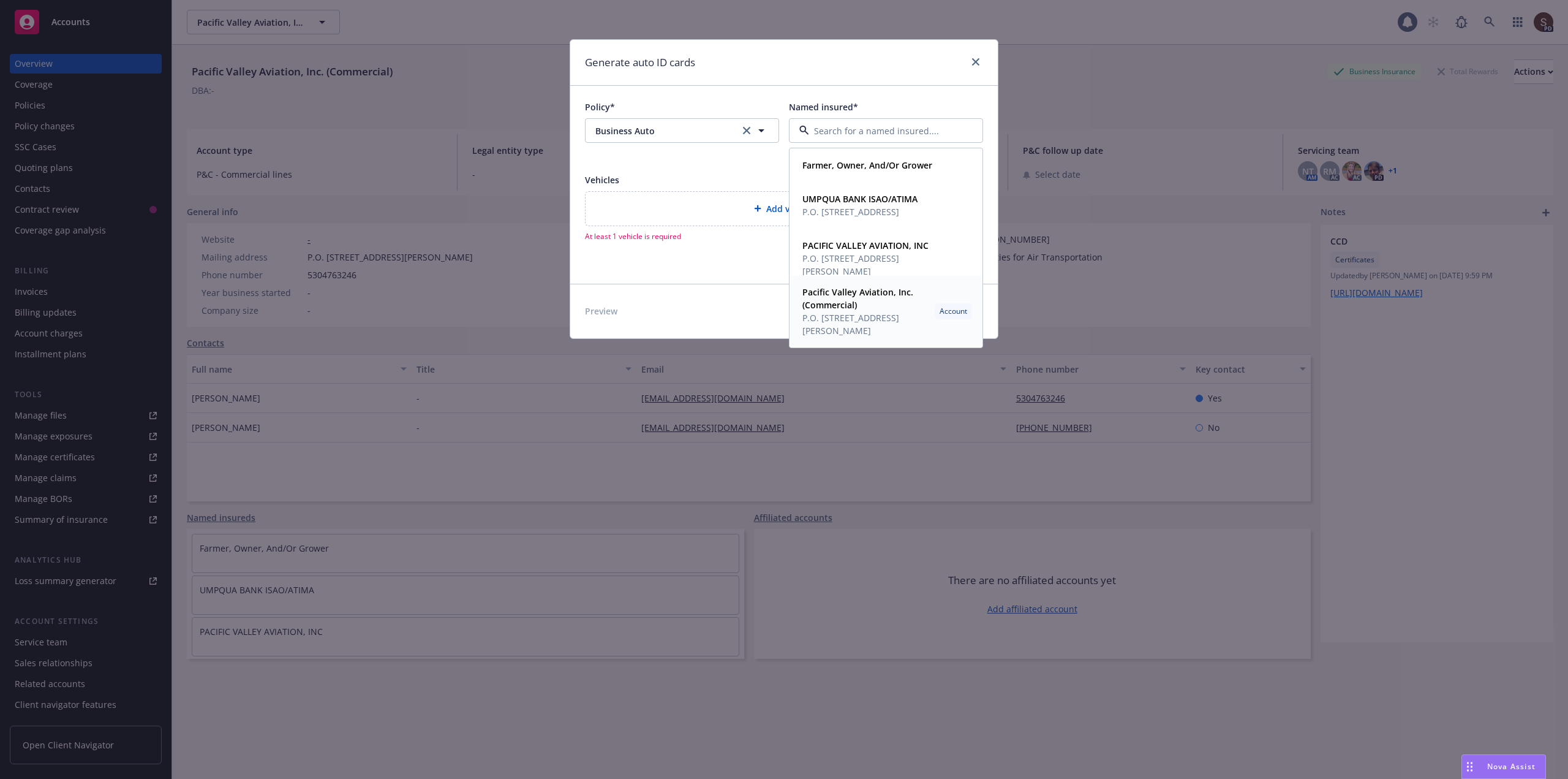
click at [858, 299] on span "Pacific Valley Aviation, Inc. (Commercial)" at bounding box center [866, 299] width 127 height 26
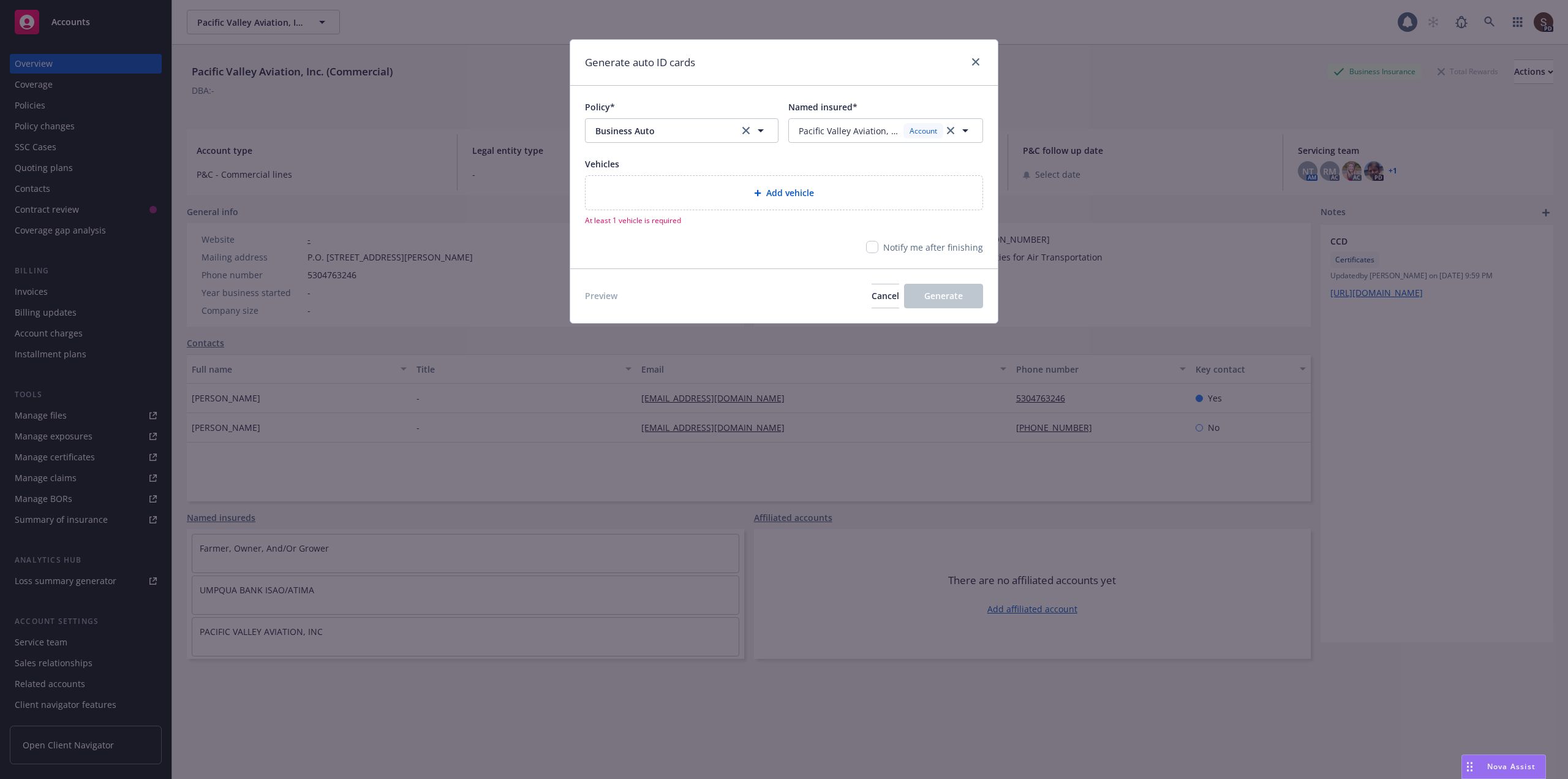
click at [936, 192] on div "Add vehicle" at bounding box center [784, 193] width 377 height 14
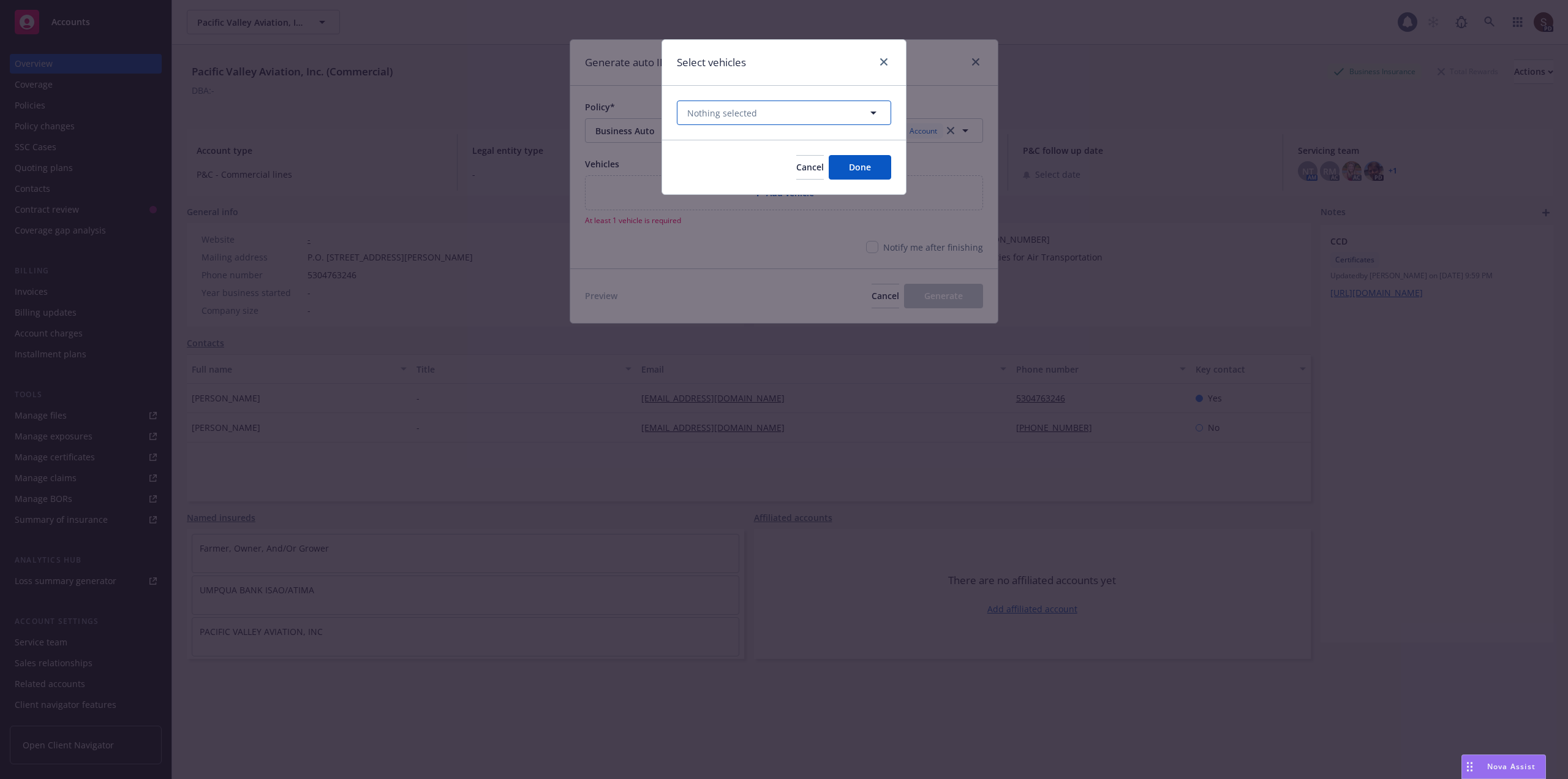
click at [814, 110] on button "Nothing selected" at bounding box center [784, 113] width 215 height 25
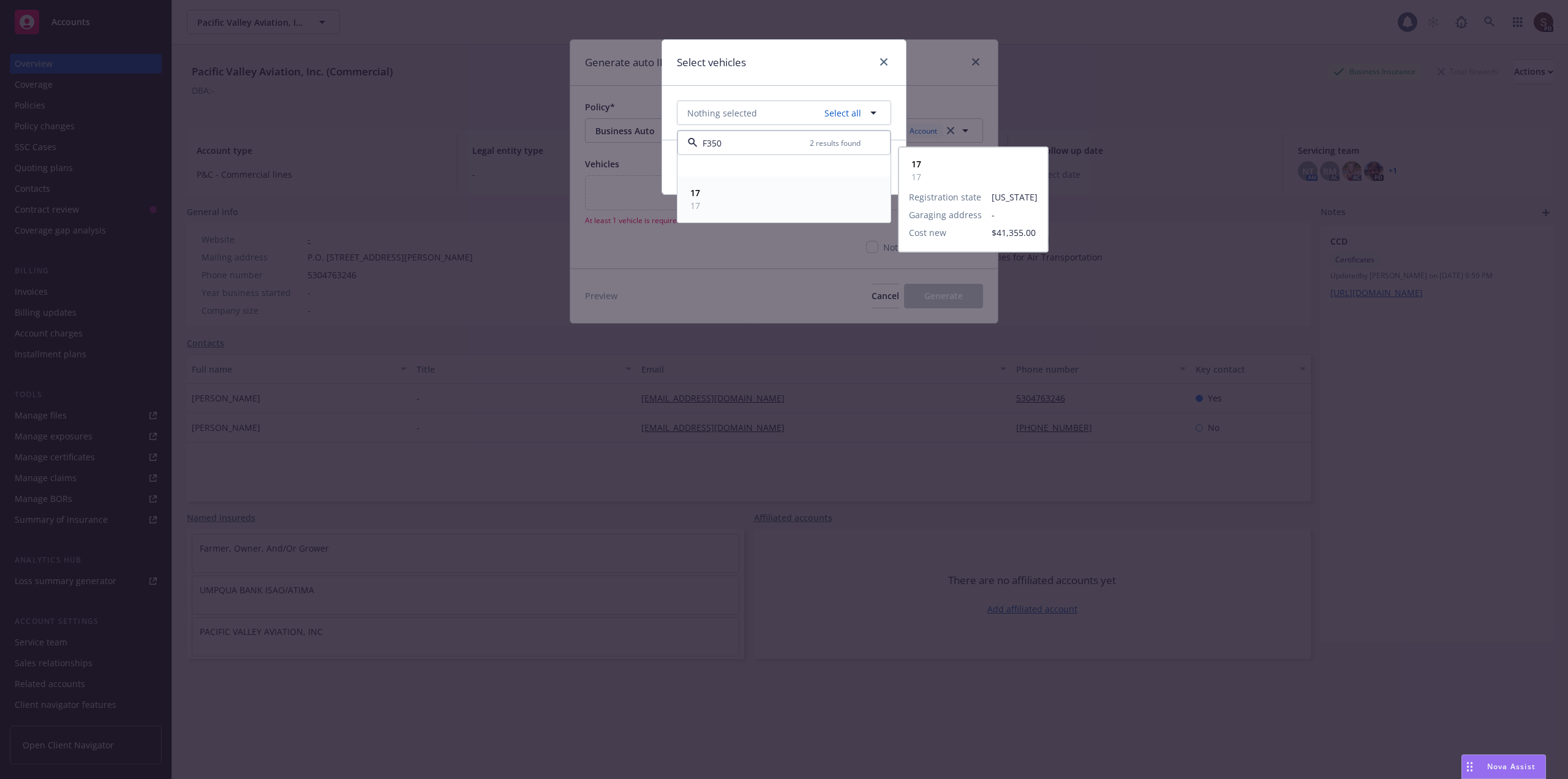
click at [700, 198] on strong "17" at bounding box center [695, 192] width 10 height 12
click at [693, 195] on strong "17" at bounding box center [695, 192] width 10 height 12
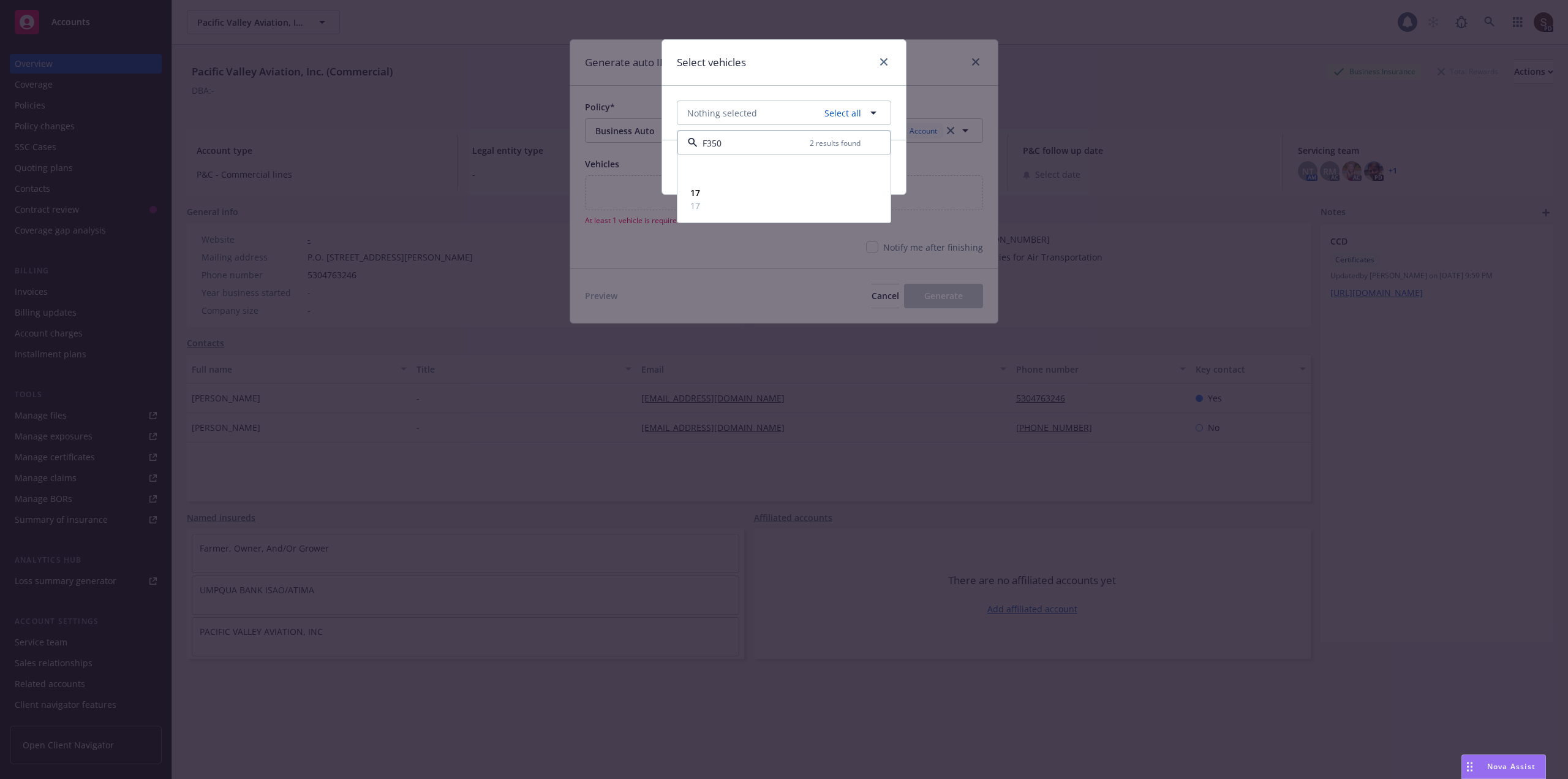
type input "F350"
click at [900, 129] on div "Nothing selected Select all F350 2 results found Registration state California …" at bounding box center [784, 112] width 244 height 54
click at [889, 167] on button "Done" at bounding box center [860, 167] width 62 height 25
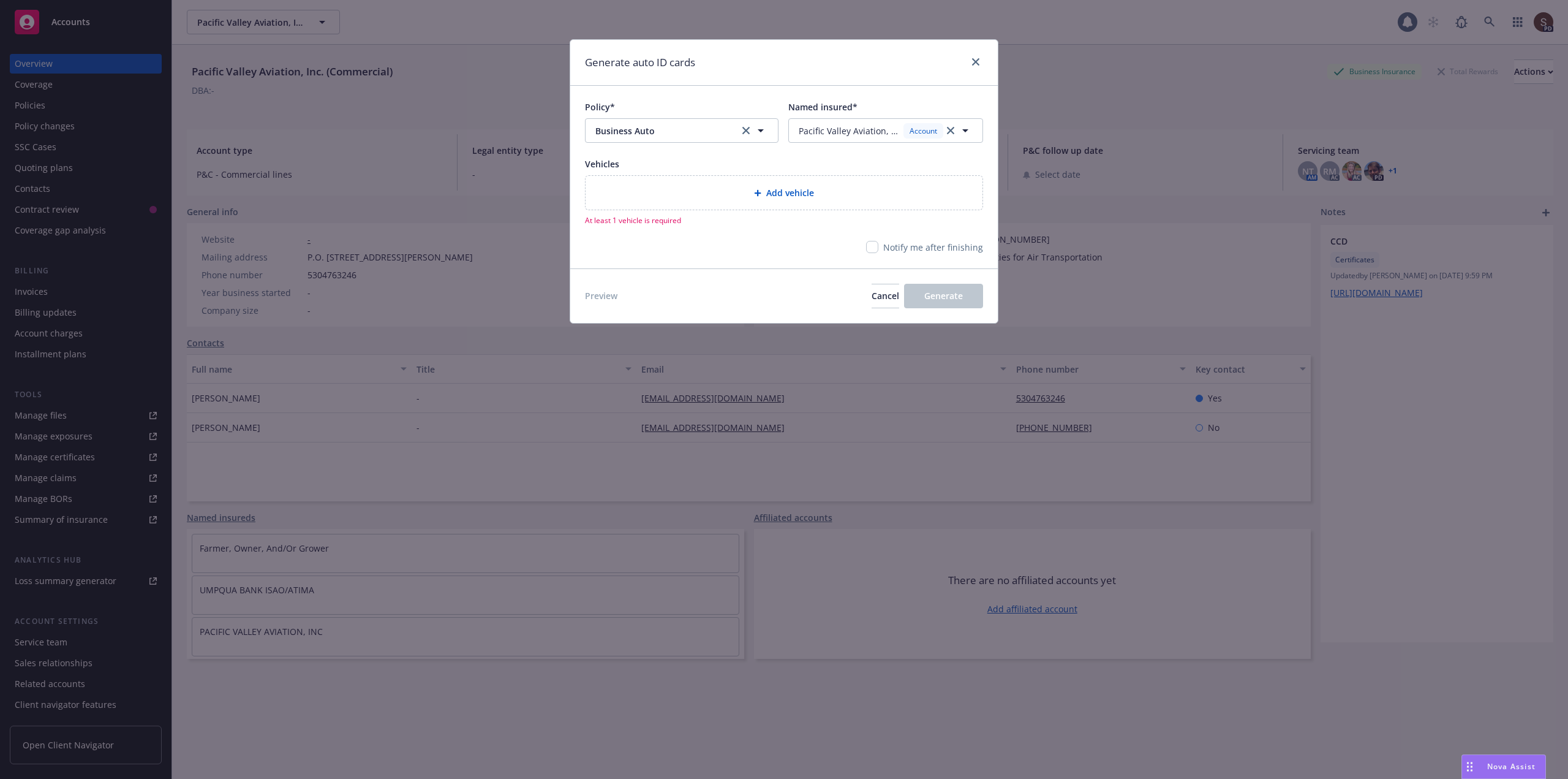
click at [723, 189] on div "Add vehicle" at bounding box center [784, 193] width 377 height 14
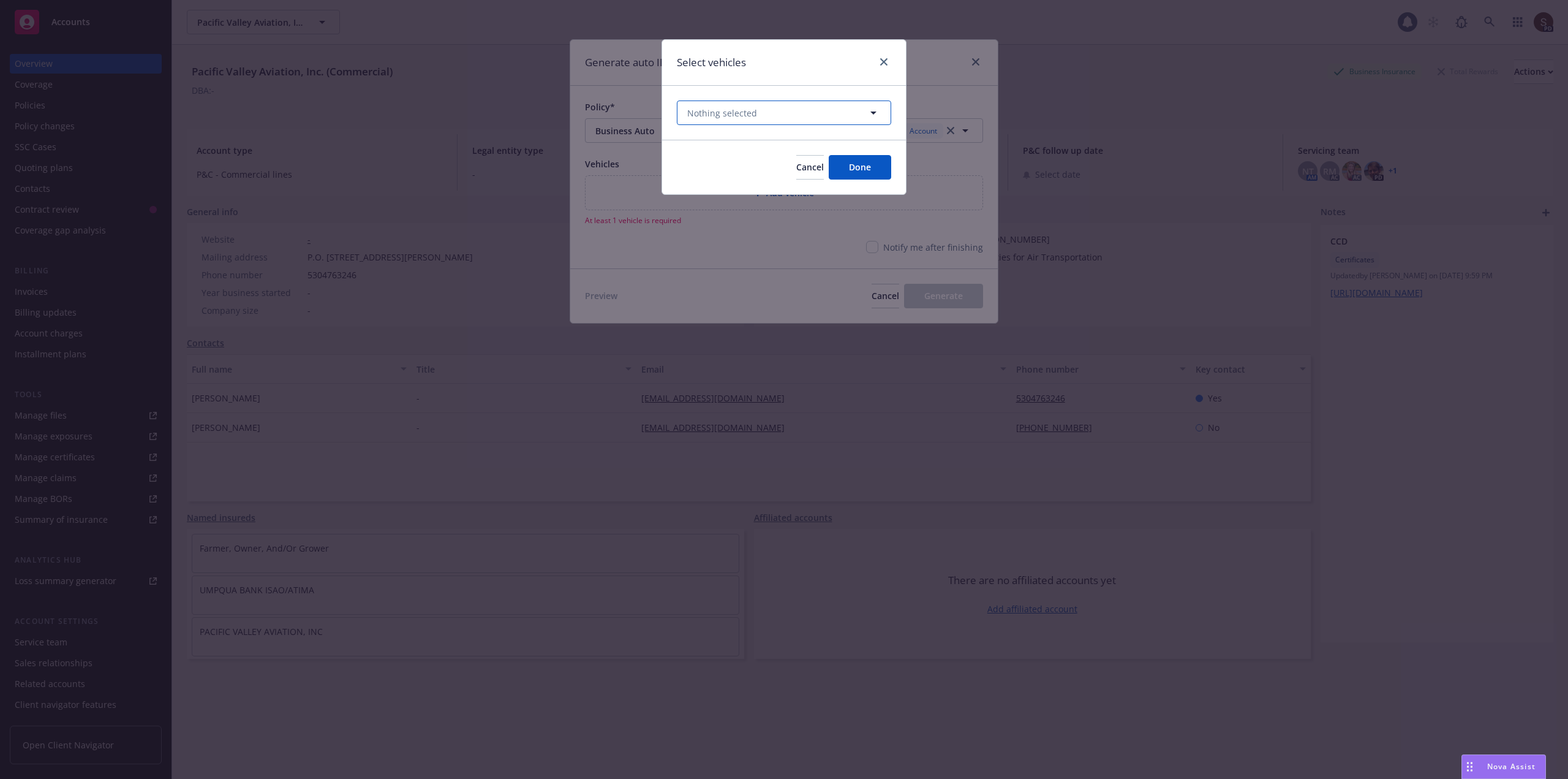
click at [873, 110] on icon "button" at bounding box center [873, 113] width 14 height 14
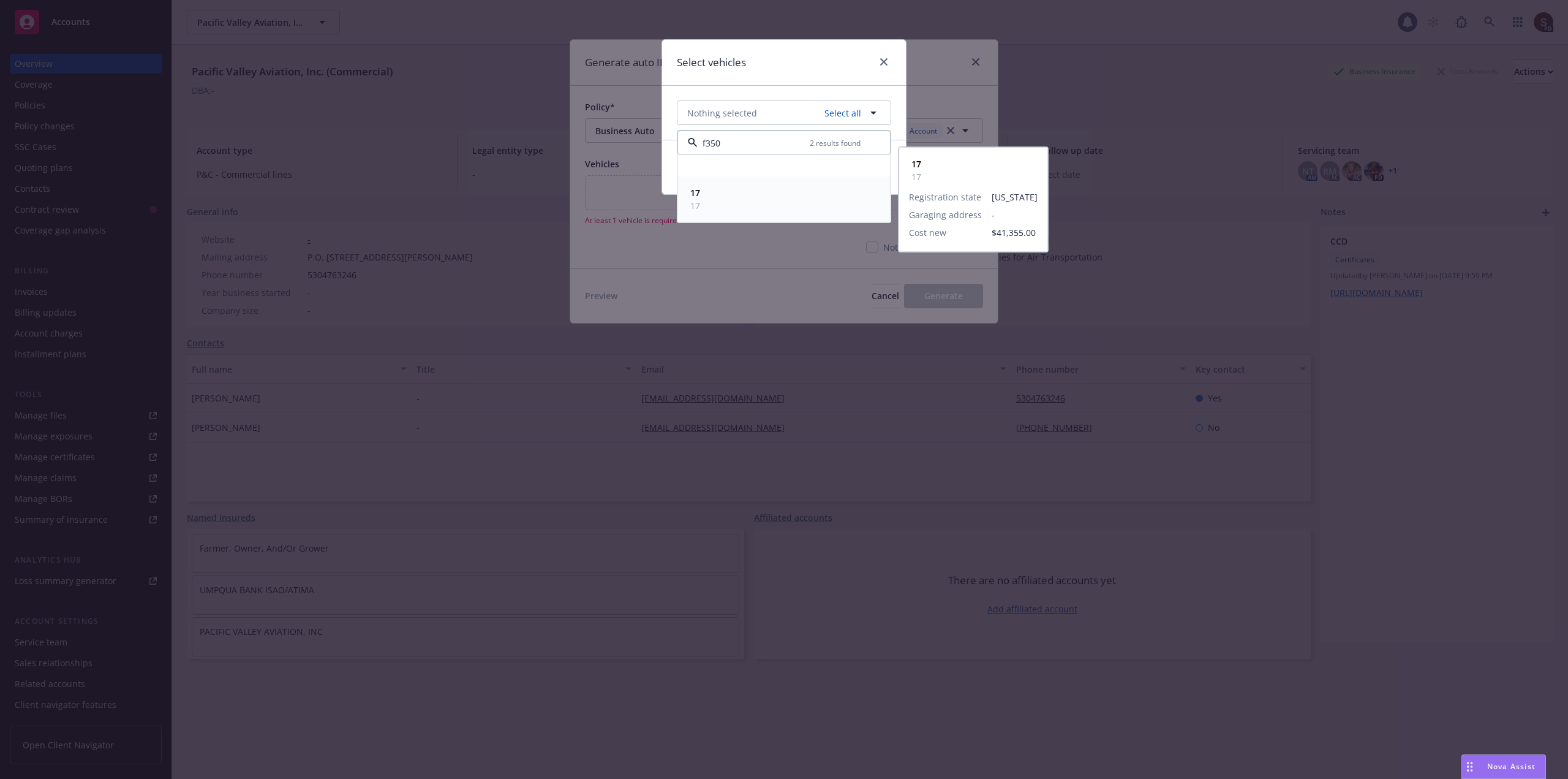
click at [696, 189] on strong "17" at bounding box center [695, 192] width 10 height 12
click at [693, 207] on span "17" at bounding box center [695, 206] width 10 height 13
click at [693, 194] on strong "17" at bounding box center [695, 192] width 10 height 12
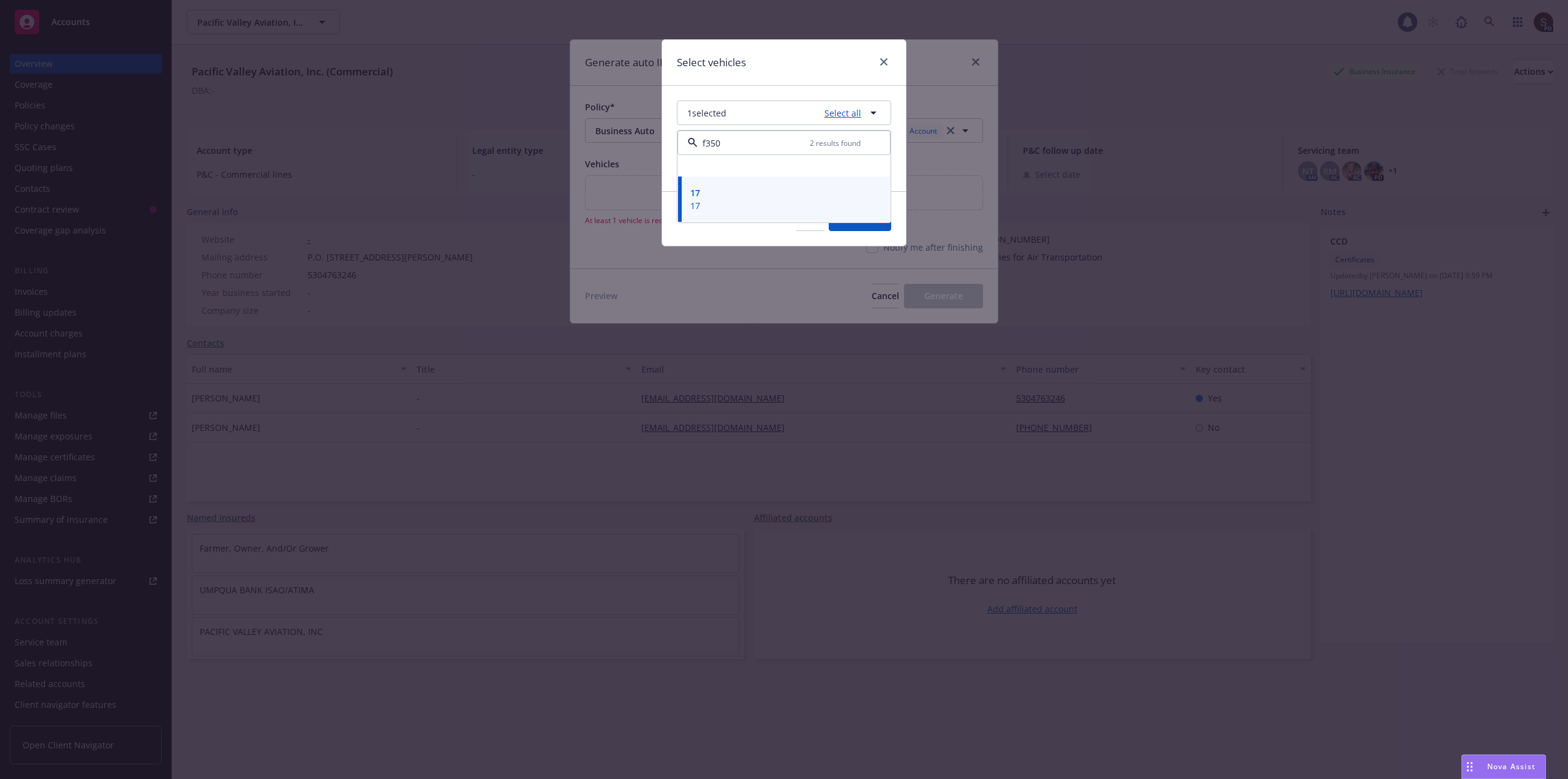
type input "f350"
click at [846, 114] on link "Select all" at bounding box center [840, 113] width 42 height 13
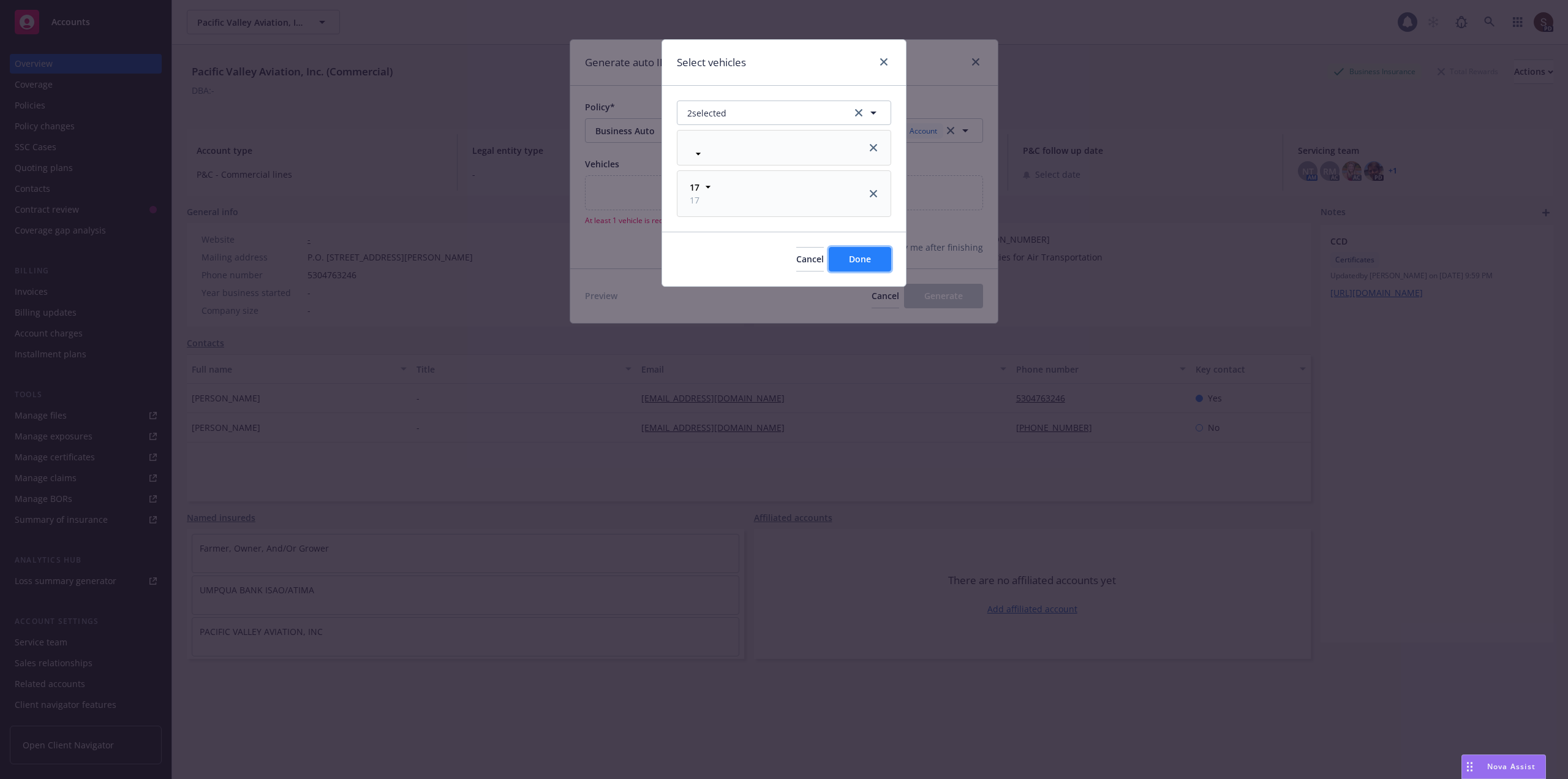
click at [848, 260] on button "Done" at bounding box center [860, 259] width 62 height 25
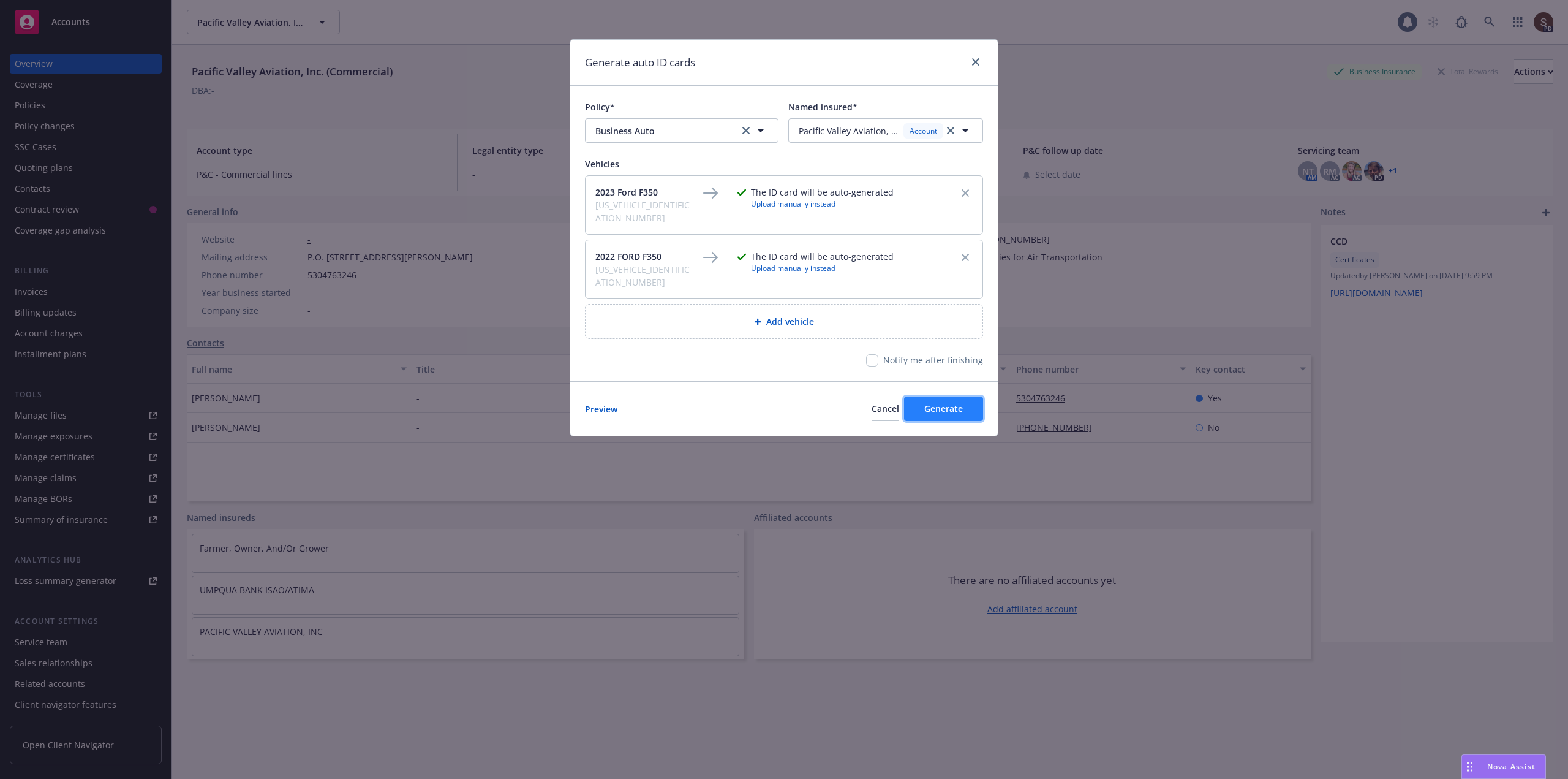
click at [961, 403] on span "Generate" at bounding box center [944, 408] width 38 height 12
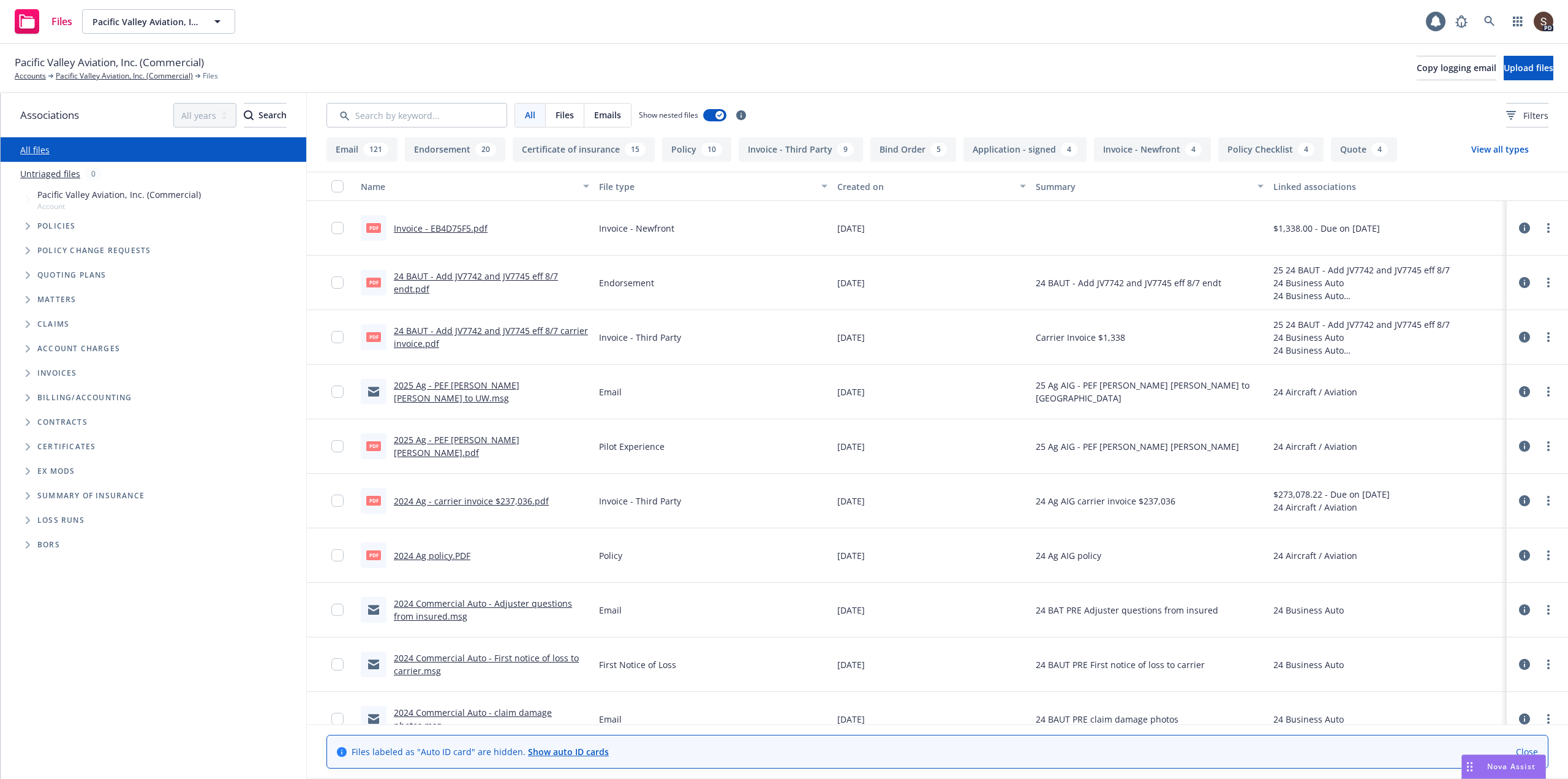
click at [25, 224] on span "Tree Example" at bounding box center [27, 226] width 19 height 19
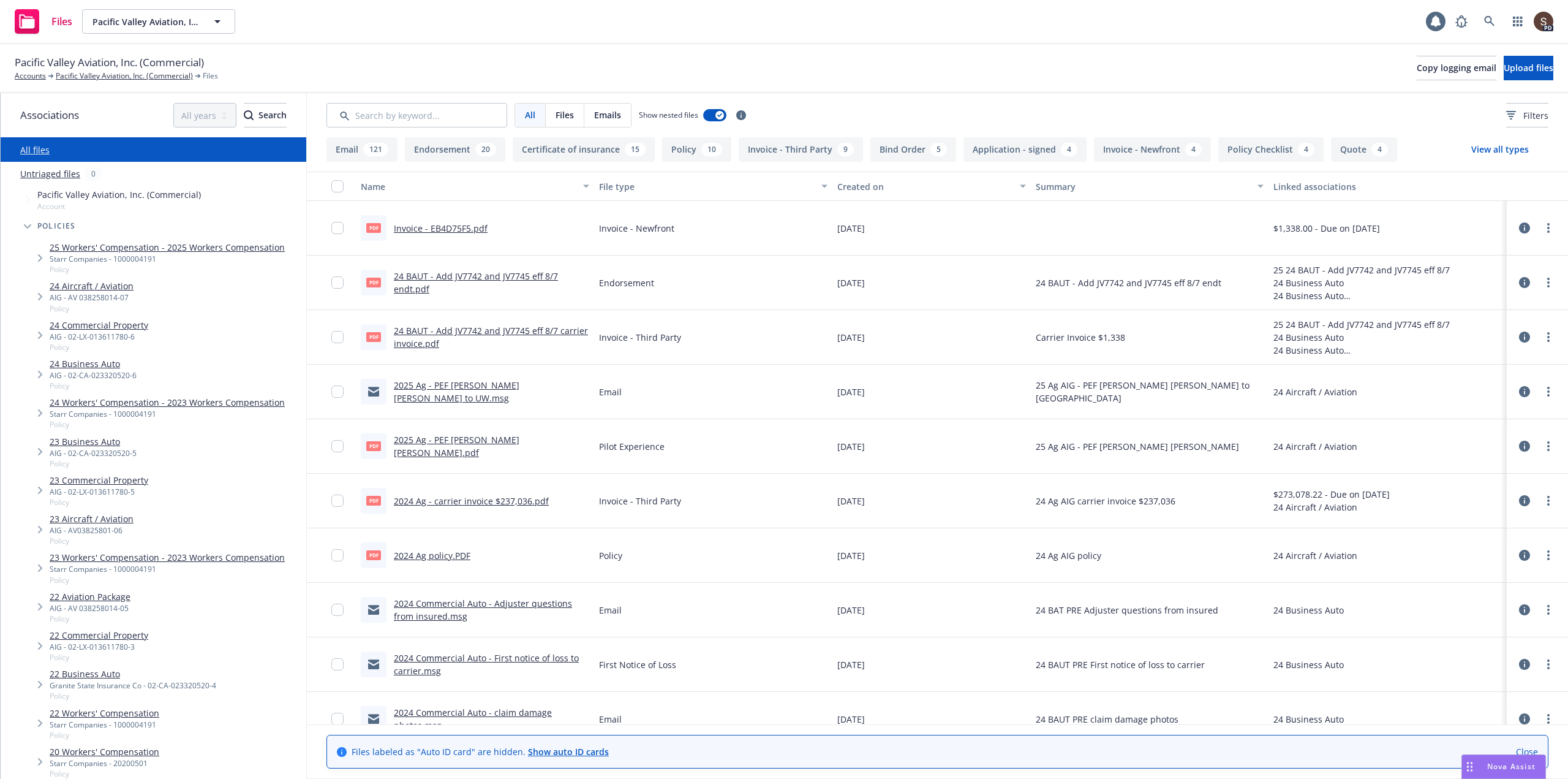
click at [92, 441] on link "23 Business Auto" at bounding box center [93, 441] width 87 height 13
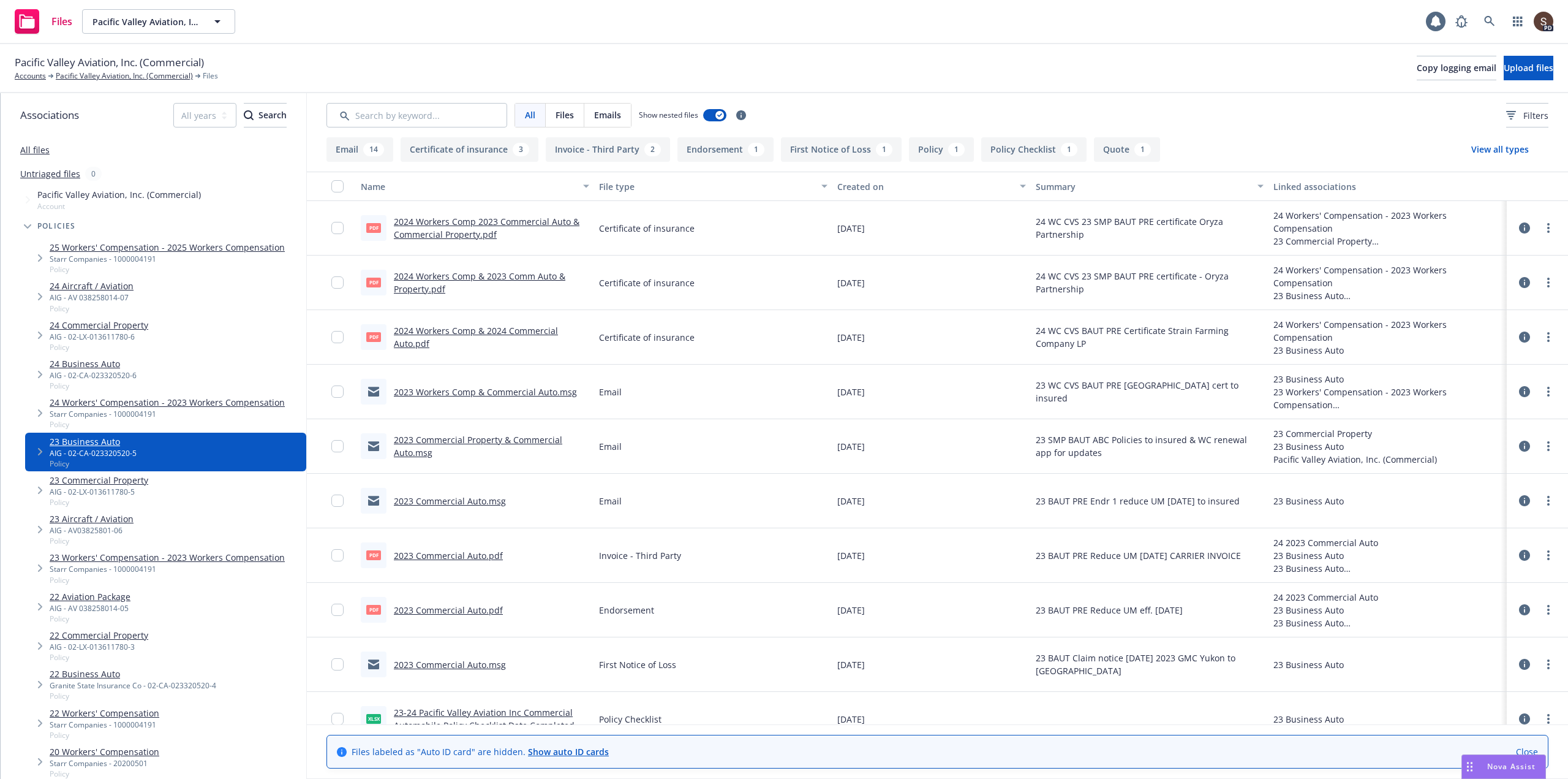
click at [543, 751] on link "Show auto ID cards" at bounding box center [568, 751] width 81 height 12
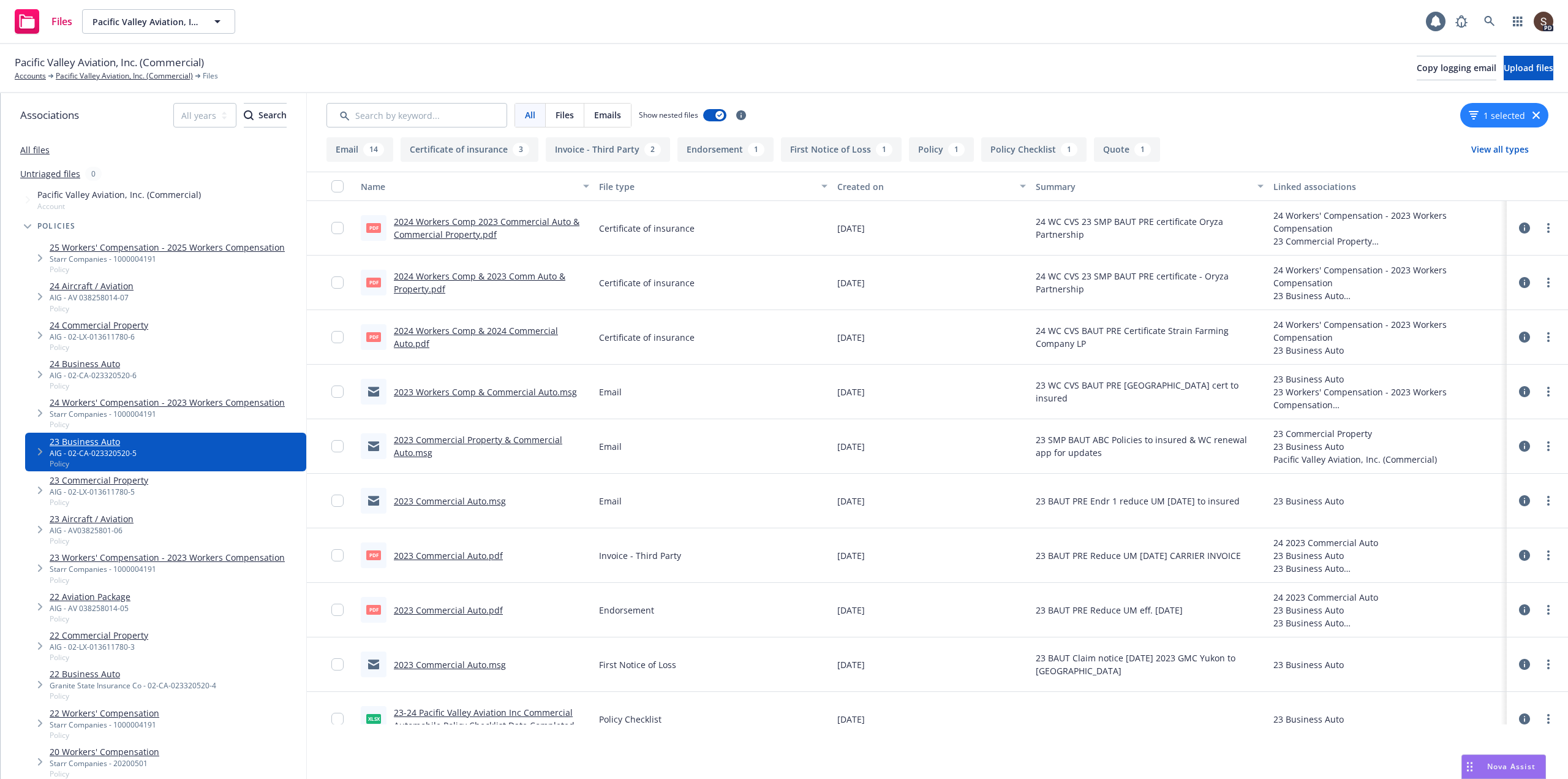
click at [34, 151] on link "All files" at bounding box center [34, 150] width 30 height 12
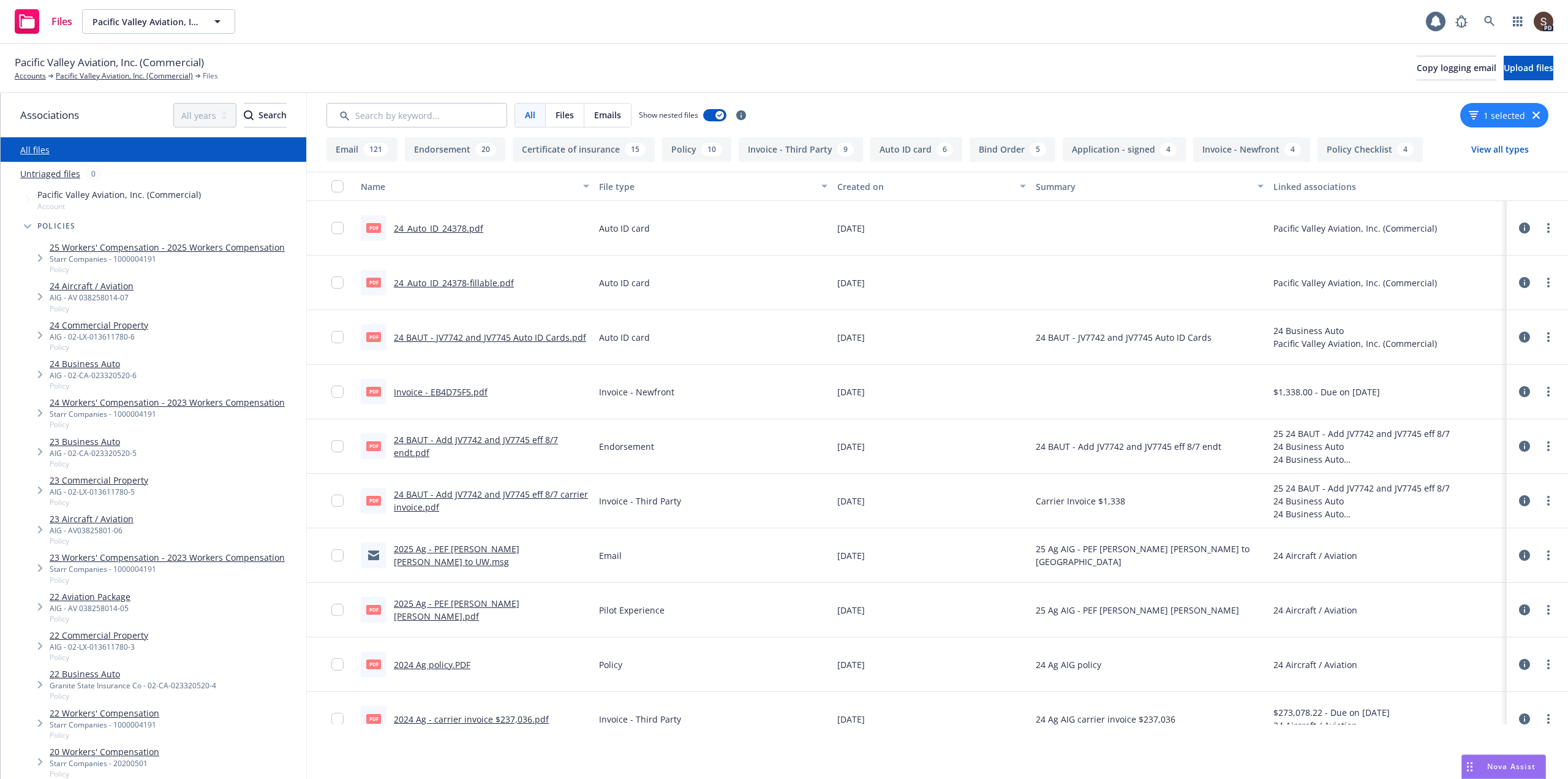
click at [455, 227] on link "24_Auto_ID_24378.pdf" at bounding box center [439, 228] width 90 height 12
click at [1519, 227] on icon at bounding box center [1525, 228] width 11 height 11
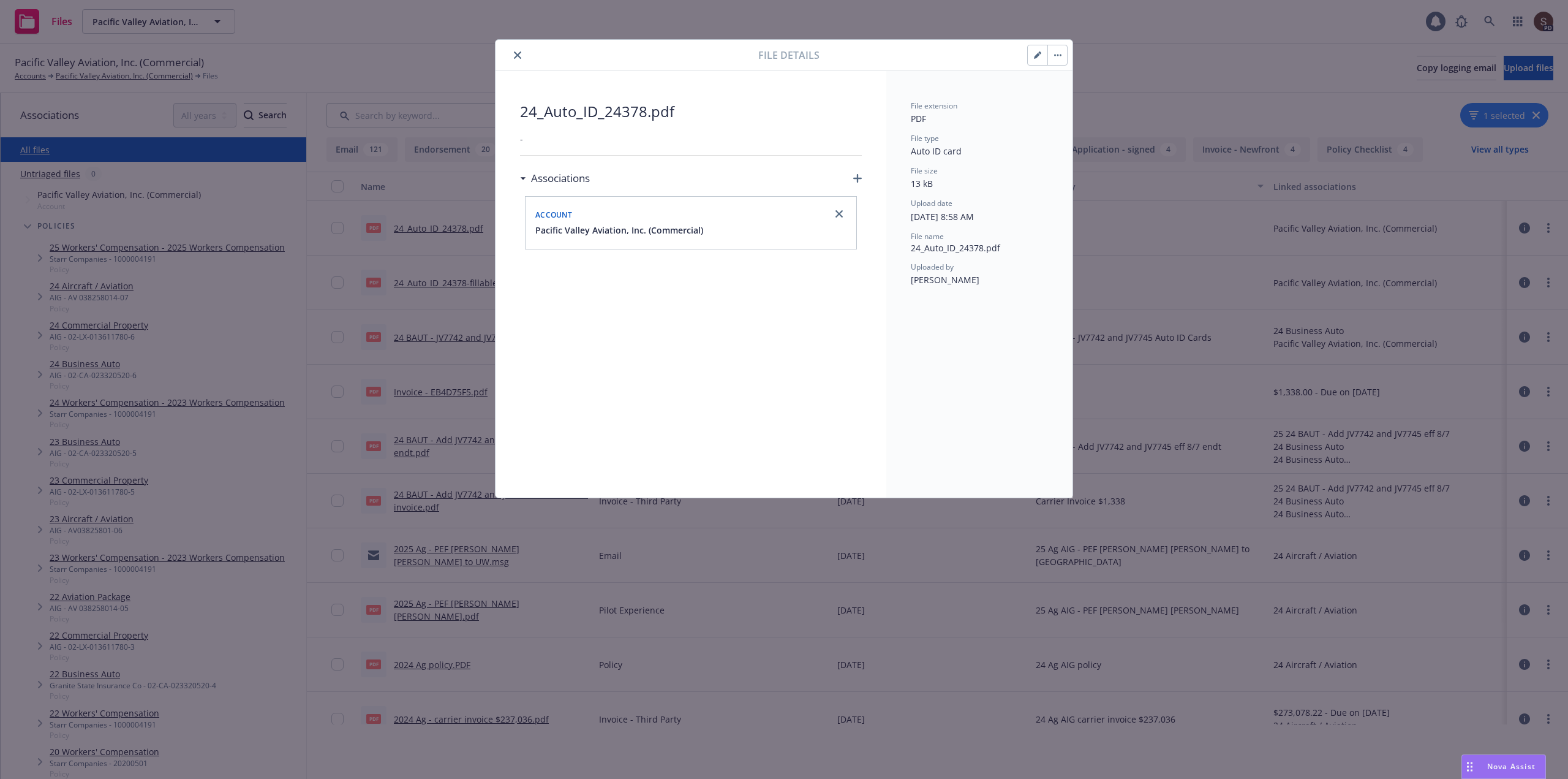
click at [516, 53] on icon "close" at bounding box center [517, 54] width 7 height 7
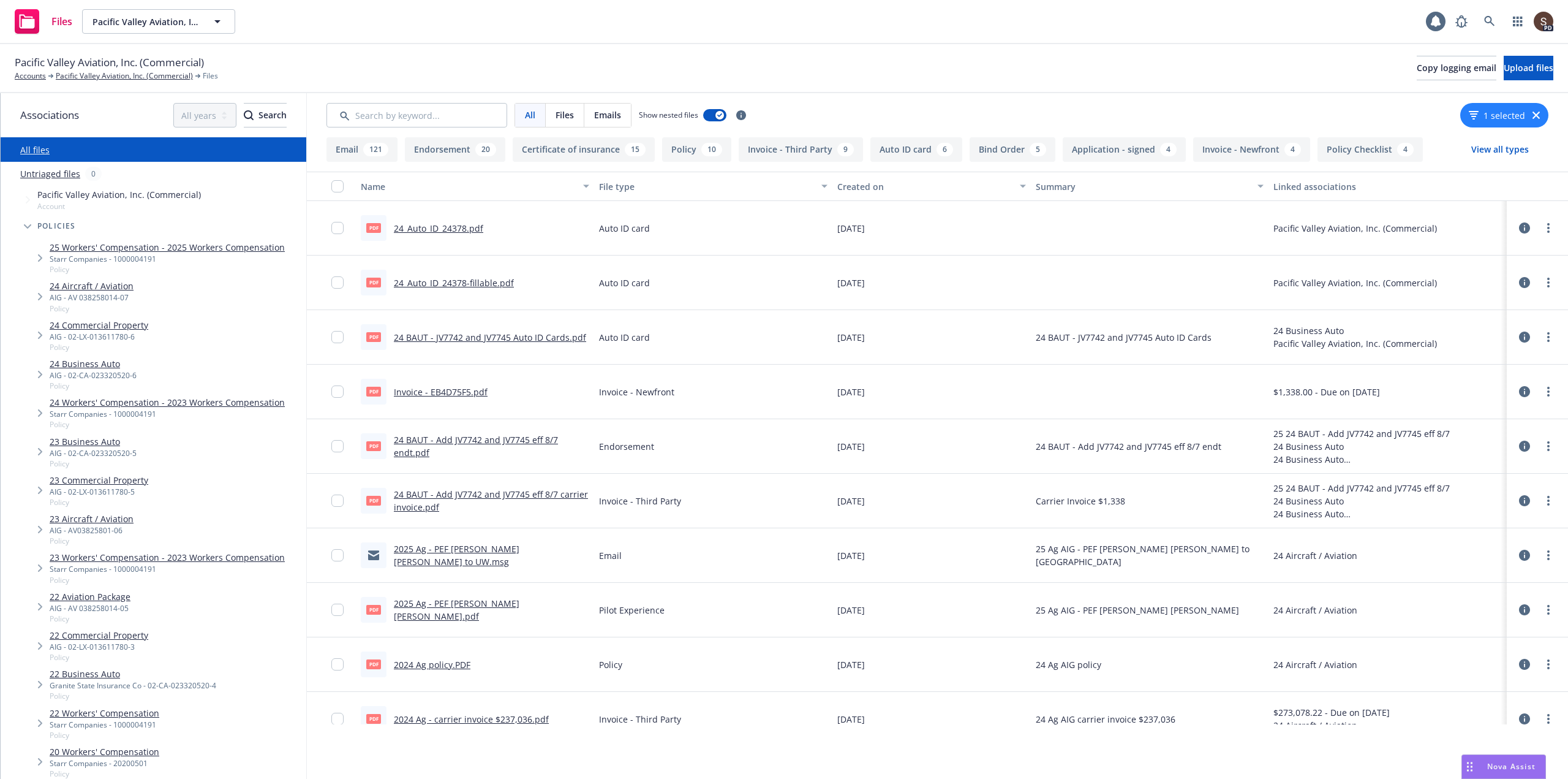
click at [457, 230] on link "24_Auto_ID_24378.pdf" at bounding box center [439, 228] width 90 height 12
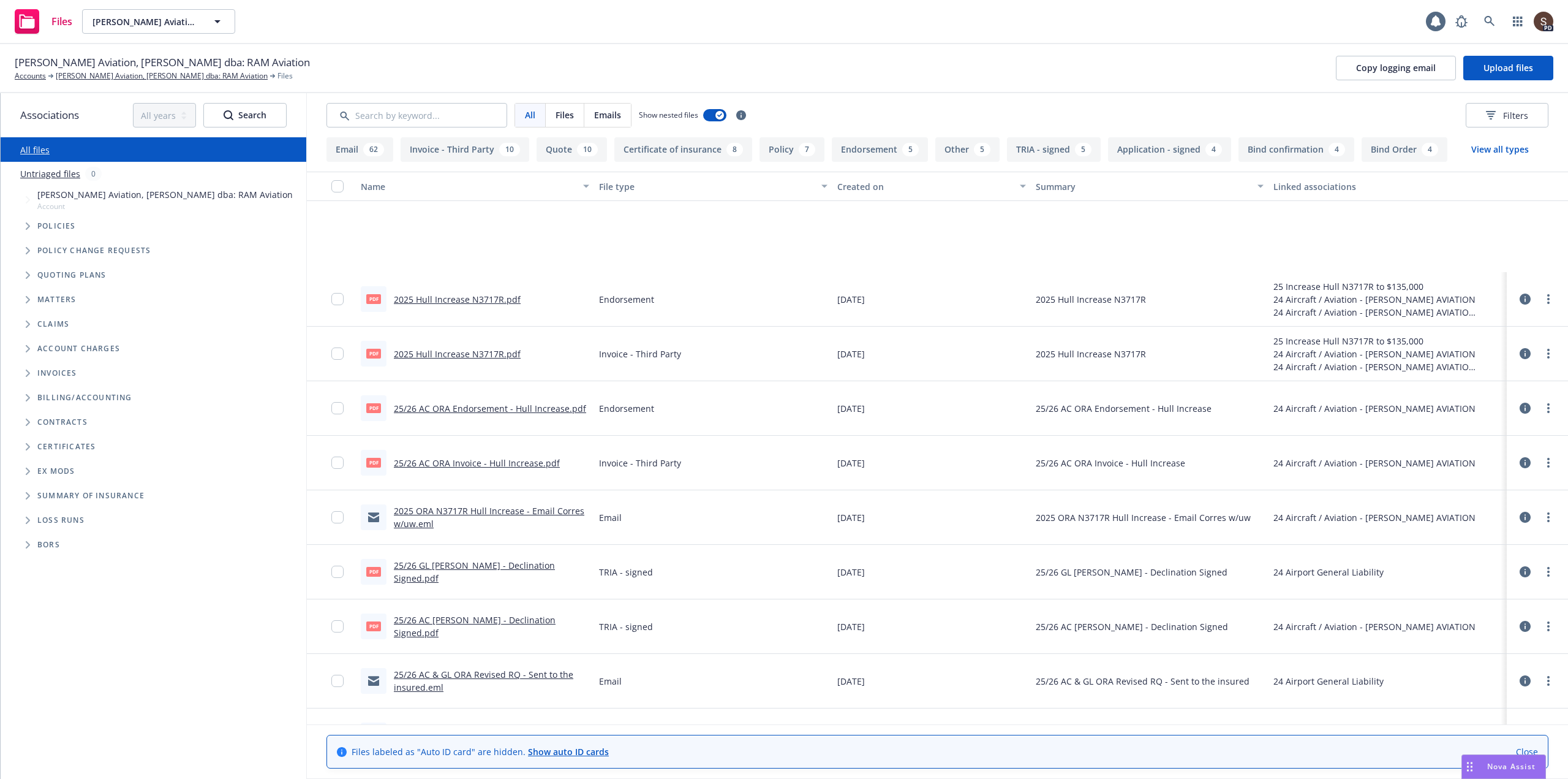
scroll to position [490, 0]
